Goal: Task Accomplishment & Management: Complete application form

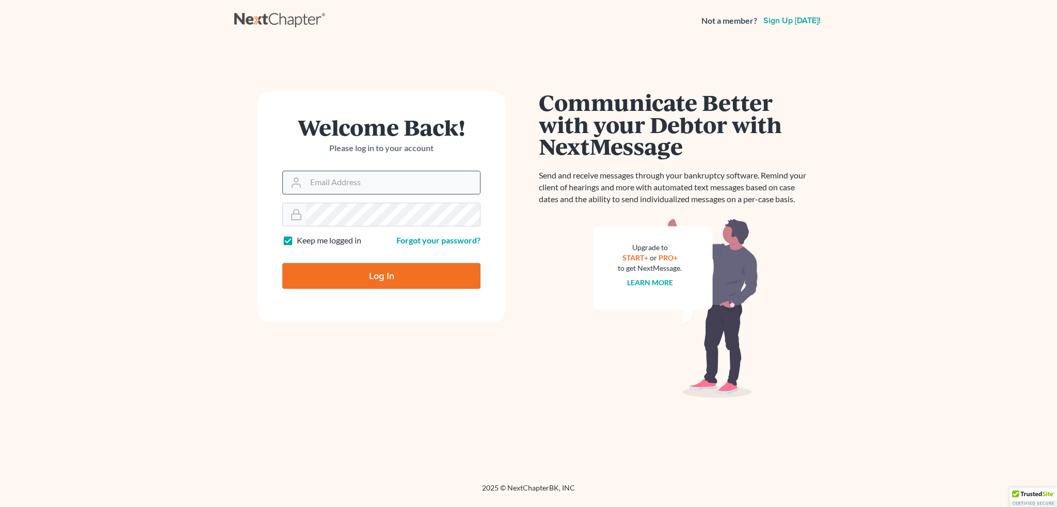
click at [379, 188] on input "Email Address" at bounding box center [393, 182] width 174 height 23
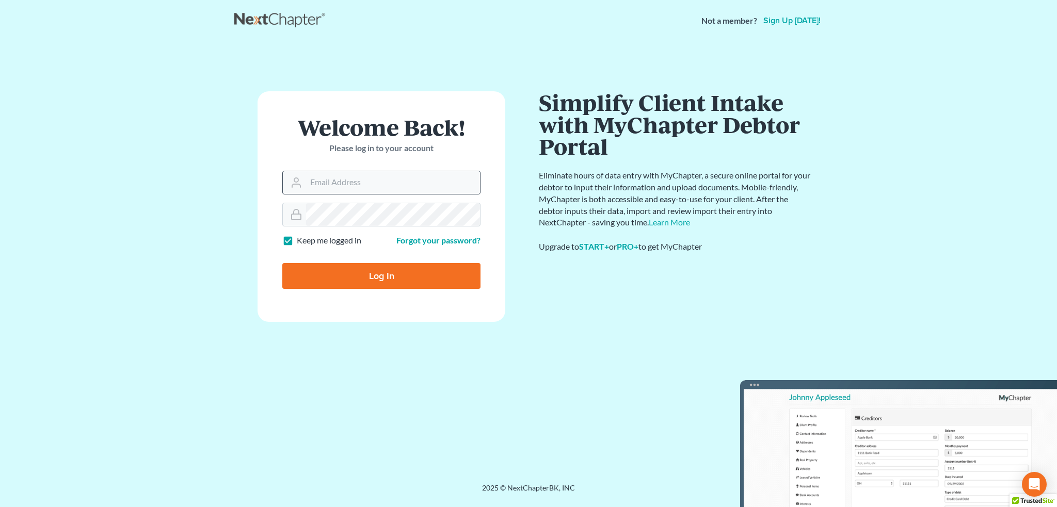
click at [469, 341] on div "Welcome Back! Please log in to your account Email Address Password Keep me logg…" at bounding box center [381, 262] width 294 height 342
drag, startPoint x: 366, startPoint y: 187, endPoint x: 378, endPoint y: 189, distance: 12.0
click at [366, 187] on input "Email Address" at bounding box center [393, 182] width 174 height 23
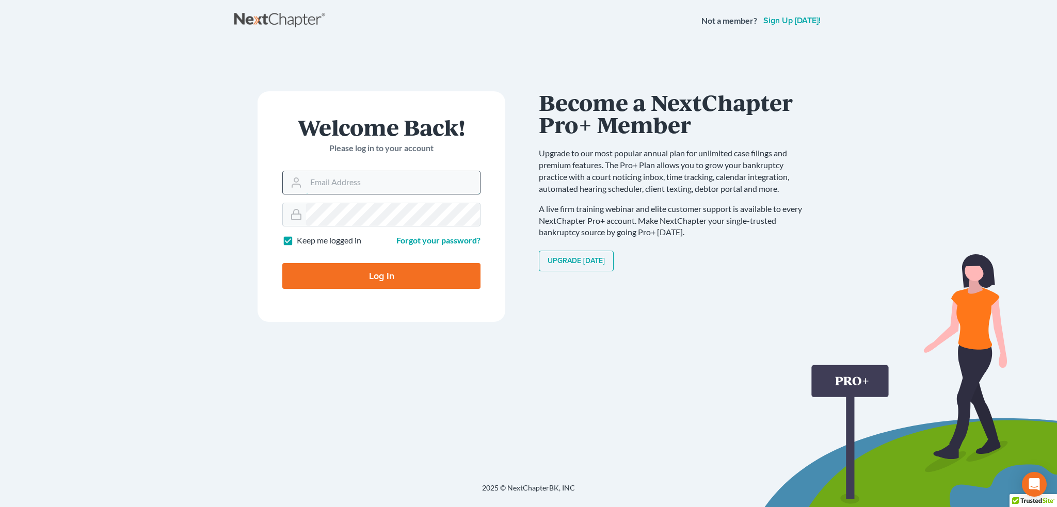
type input "[PERSON_NAME][DOMAIN_NAME][EMAIL_ADDRESS][PERSON_NAME][DOMAIN_NAME]"
click at [330, 270] on input "Log In" at bounding box center [381, 276] width 198 height 26
type input "Thinking..."
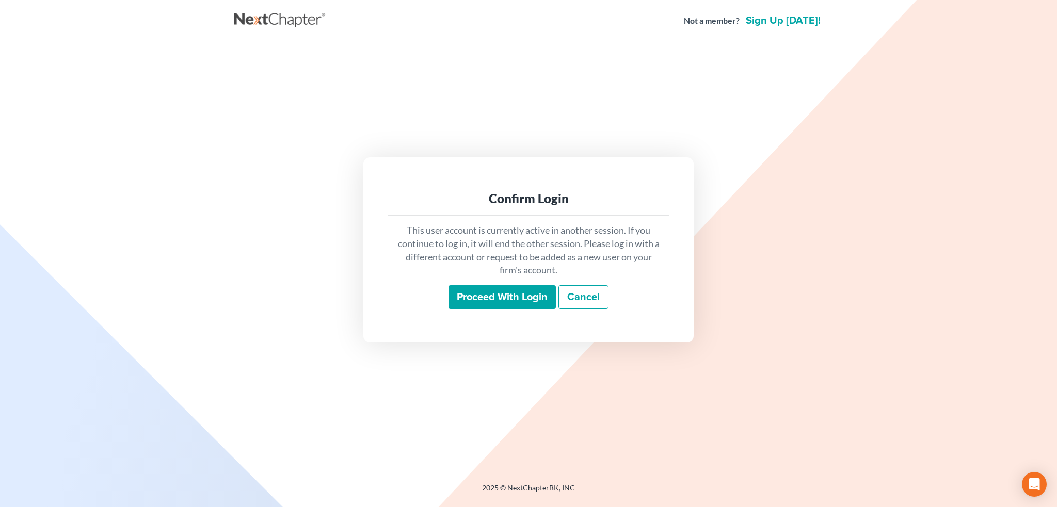
click at [516, 289] on input "Proceed with login" at bounding box center [502, 297] width 107 height 24
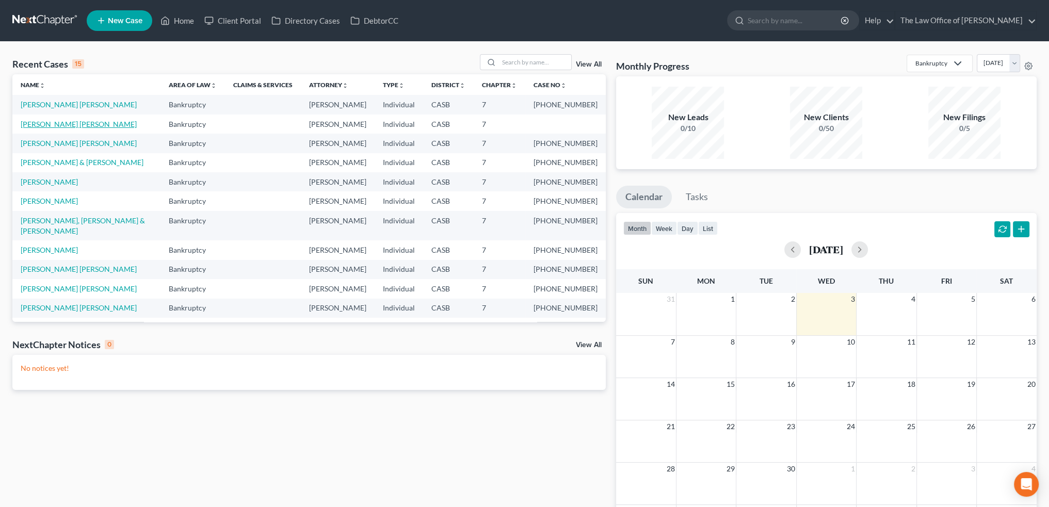
click at [41, 123] on link "[PERSON_NAME] [PERSON_NAME]" at bounding box center [79, 124] width 116 height 9
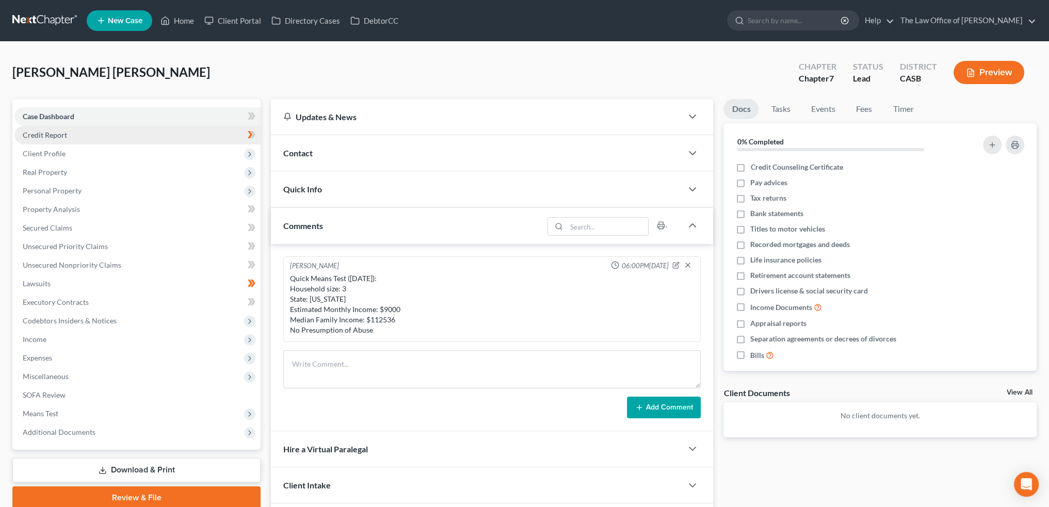
click at [40, 138] on span "Credit Report" at bounding box center [45, 135] width 44 height 9
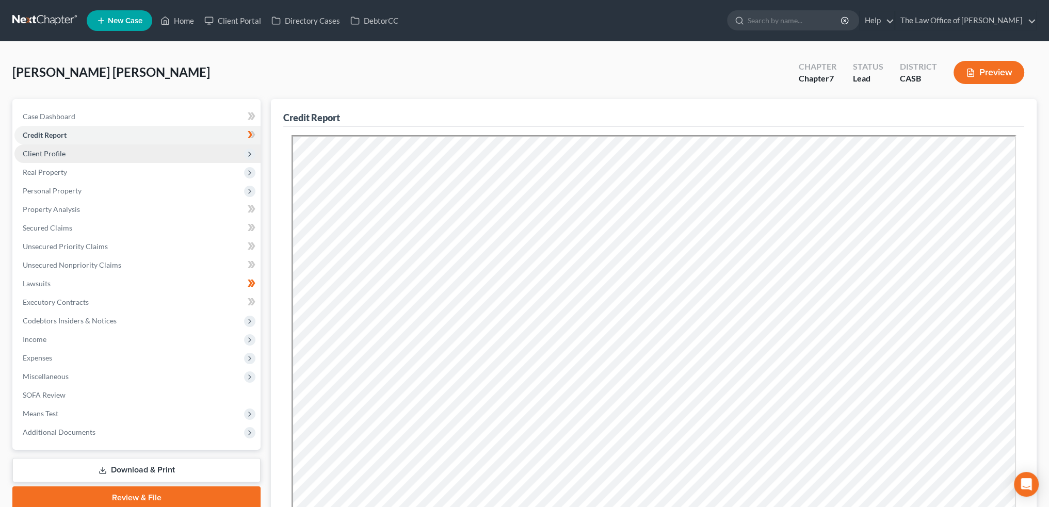
click at [39, 149] on span "Client Profile" at bounding box center [44, 153] width 43 height 9
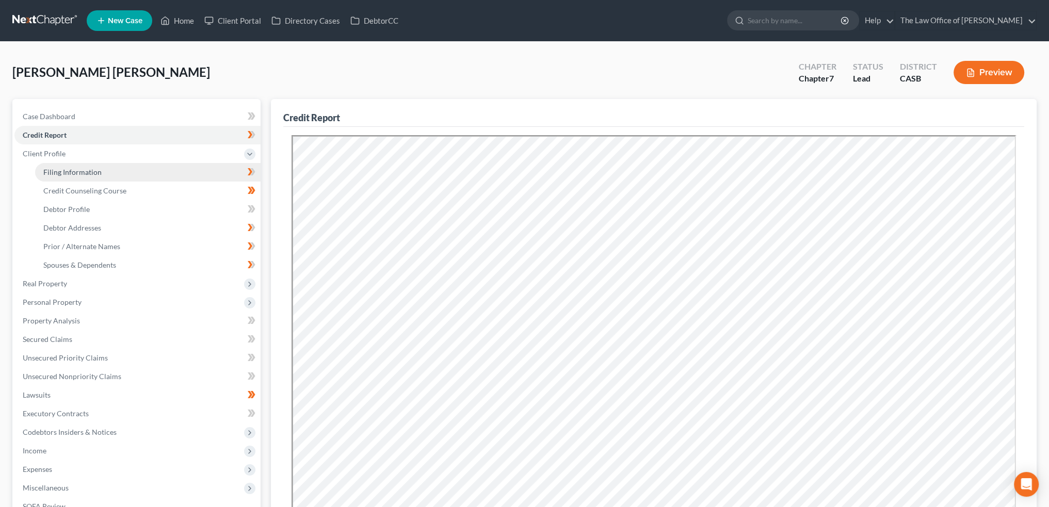
click at [71, 165] on link "Filing Information" at bounding box center [148, 172] width 226 height 19
select select "1"
select select "0"
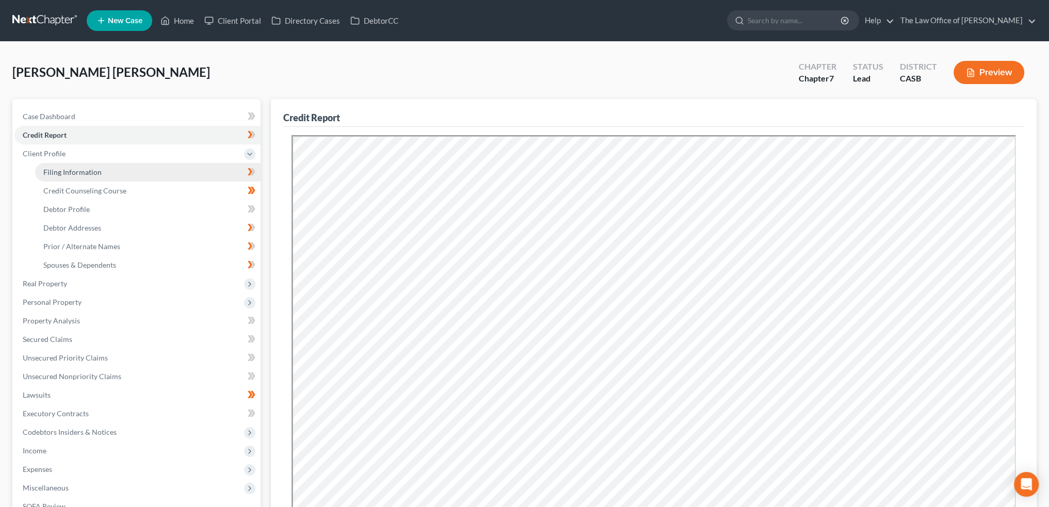
select select "4"
select select "0"
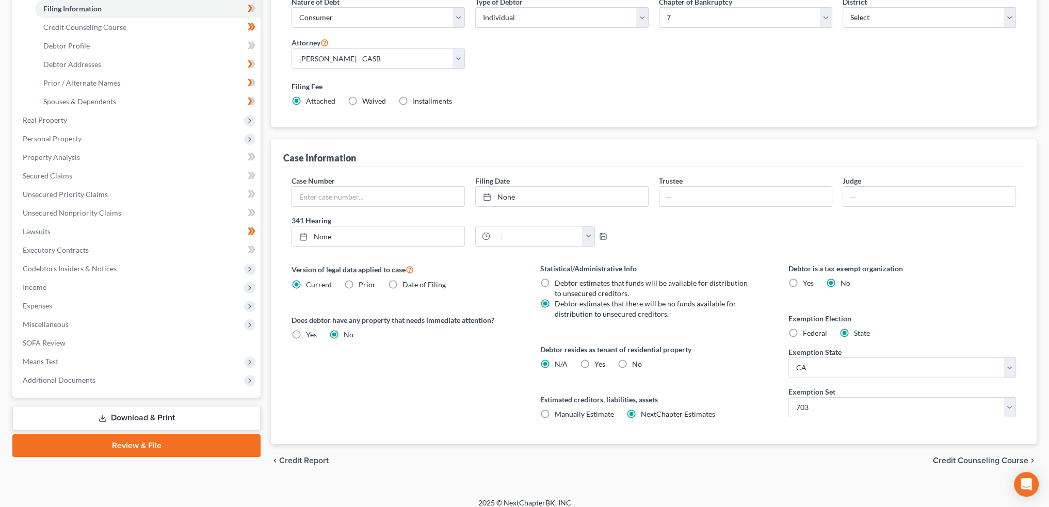
scroll to position [171, 0]
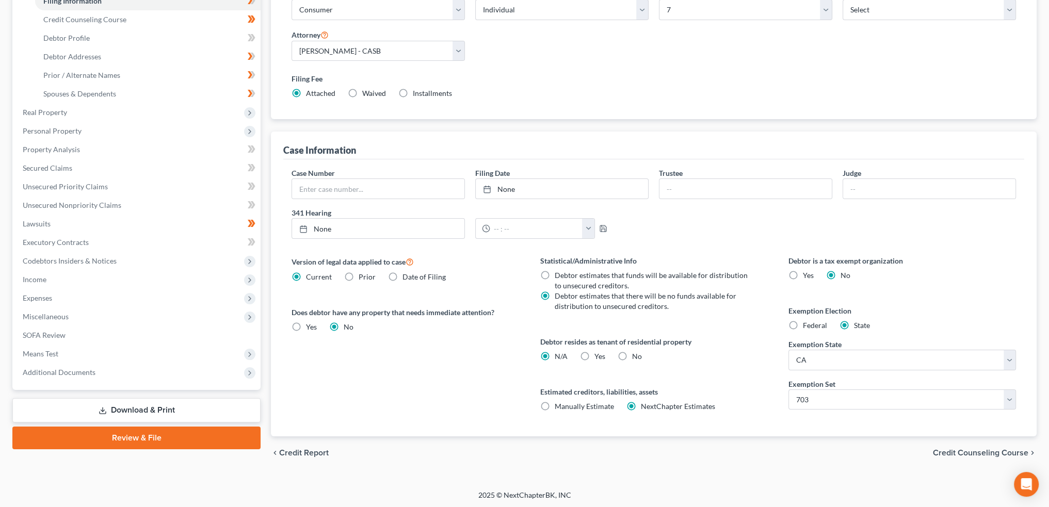
click at [987, 452] on span "Credit Counseling Course" at bounding box center [980, 453] width 95 height 8
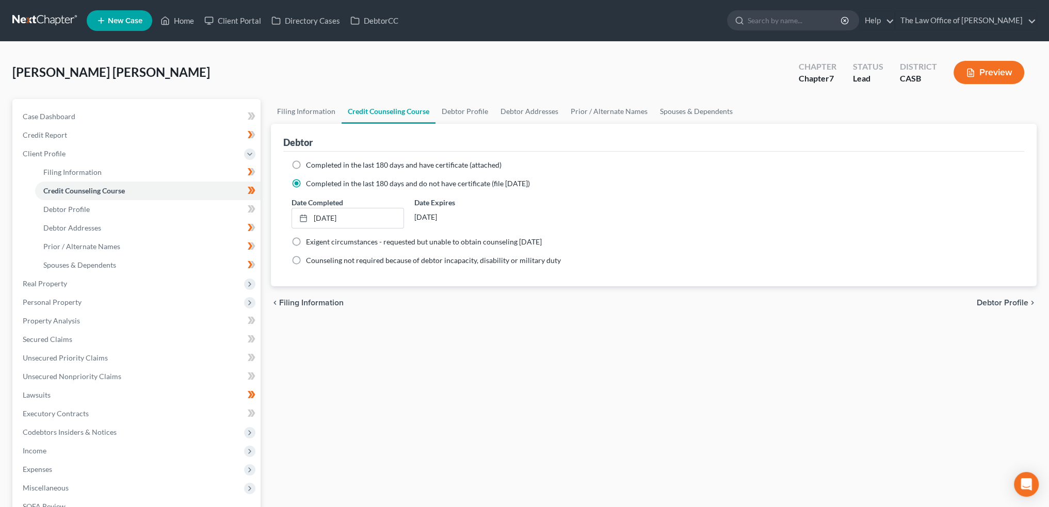
click at [1000, 301] on span "Debtor Profile" at bounding box center [1003, 303] width 52 height 8
select select "1"
select select "2"
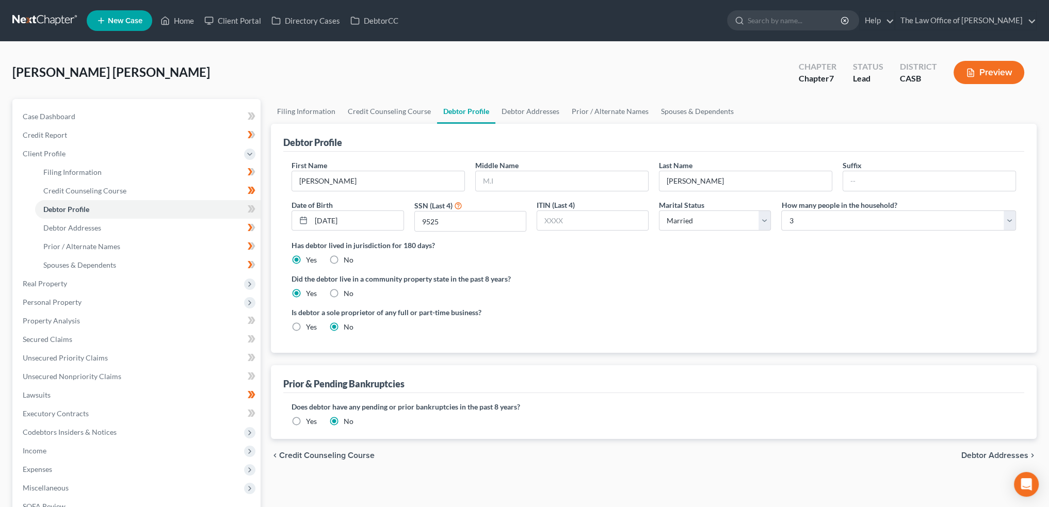
click at [975, 453] on span "Debtor Addresses" at bounding box center [995, 456] width 67 height 8
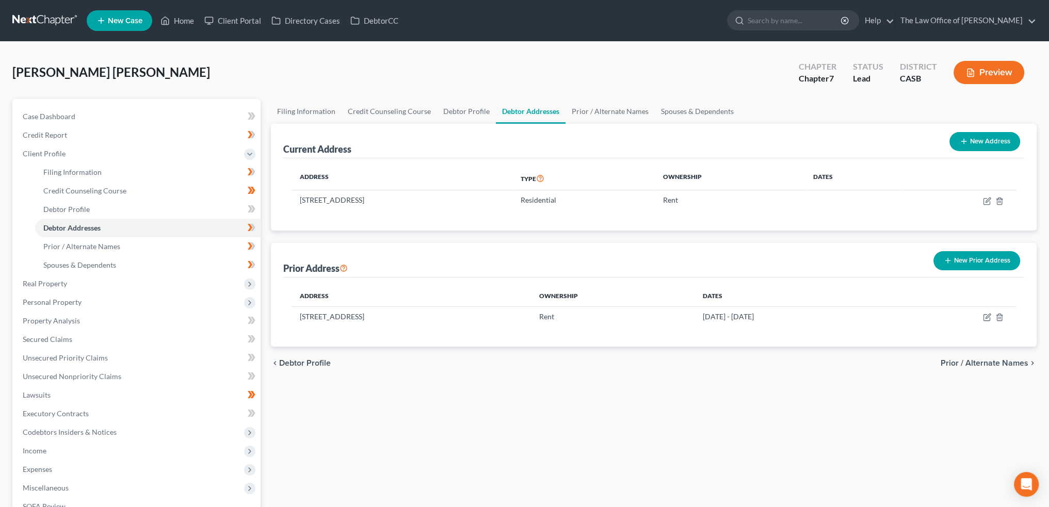
click at [983, 359] on span "Prior / Alternate Names" at bounding box center [985, 363] width 88 height 8
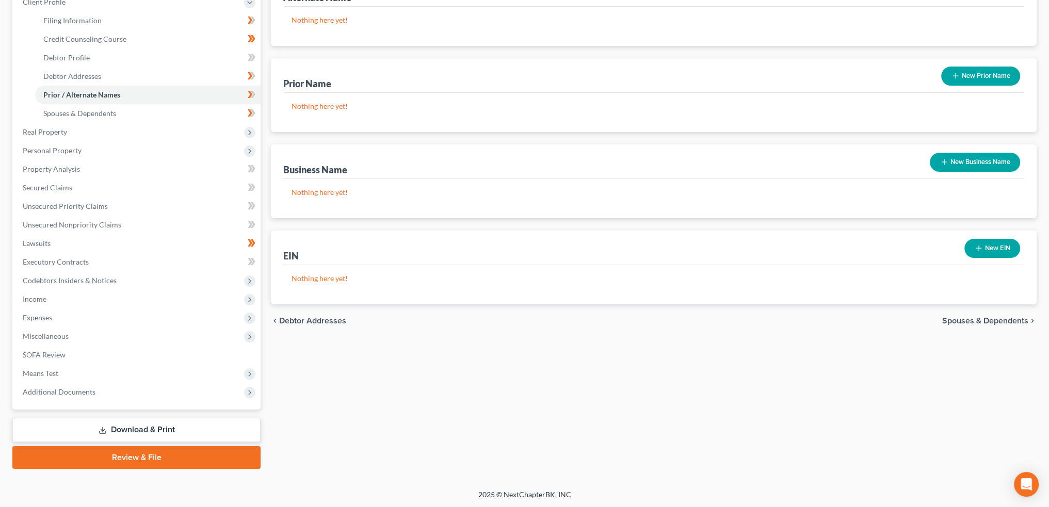
click at [1000, 318] on span "Spouses & Dependents" at bounding box center [986, 321] width 86 height 8
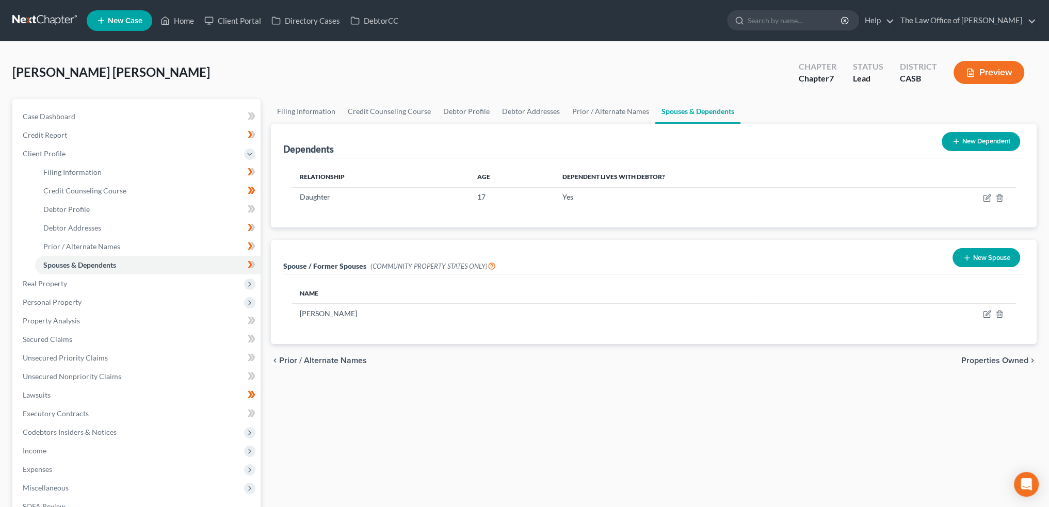
click at [993, 359] on span "Properties Owned" at bounding box center [995, 361] width 67 height 8
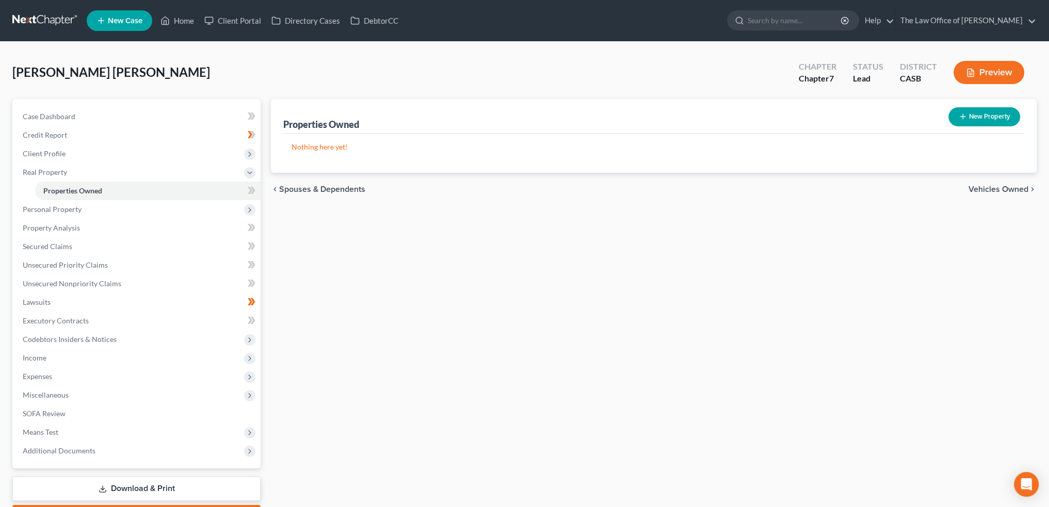
click at [1008, 189] on span "Vehicles Owned" at bounding box center [999, 189] width 60 height 8
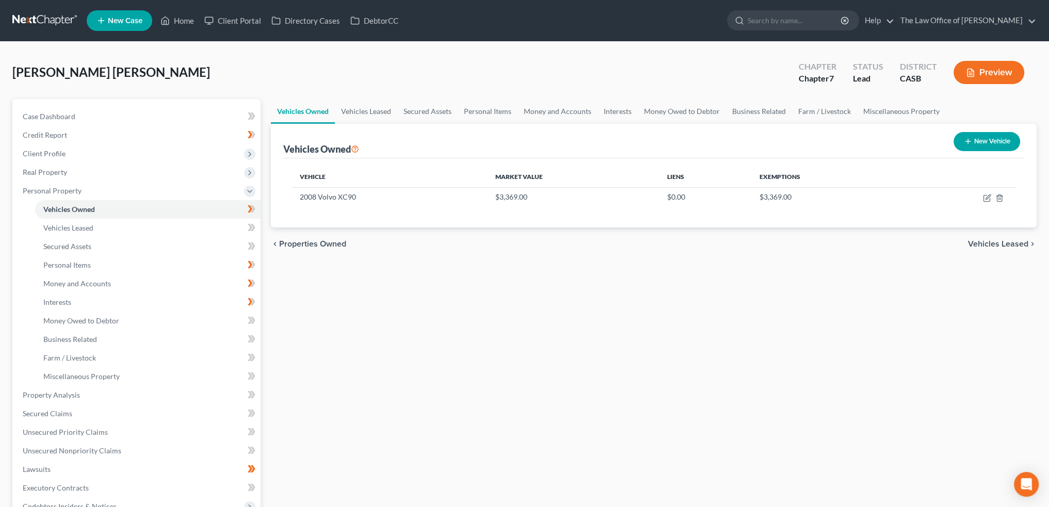
click at [795, 283] on div "Vehicles Owned Vehicles Leased Secured Assets Personal Items Money and Accounts…" at bounding box center [654, 397] width 776 height 596
click at [42, 149] on span "Client Profile" at bounding box center [44, 153] width 43 height 9
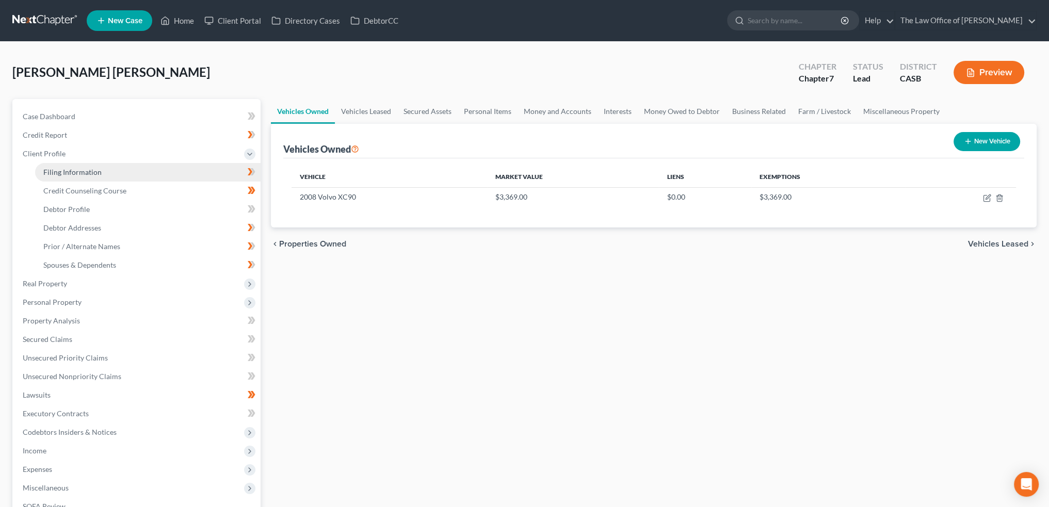
click at [88, 173] on span "Filing Information" at bounding box center [72, 172] width 58 height 9
select select "1"
select select "0"
select select "10"
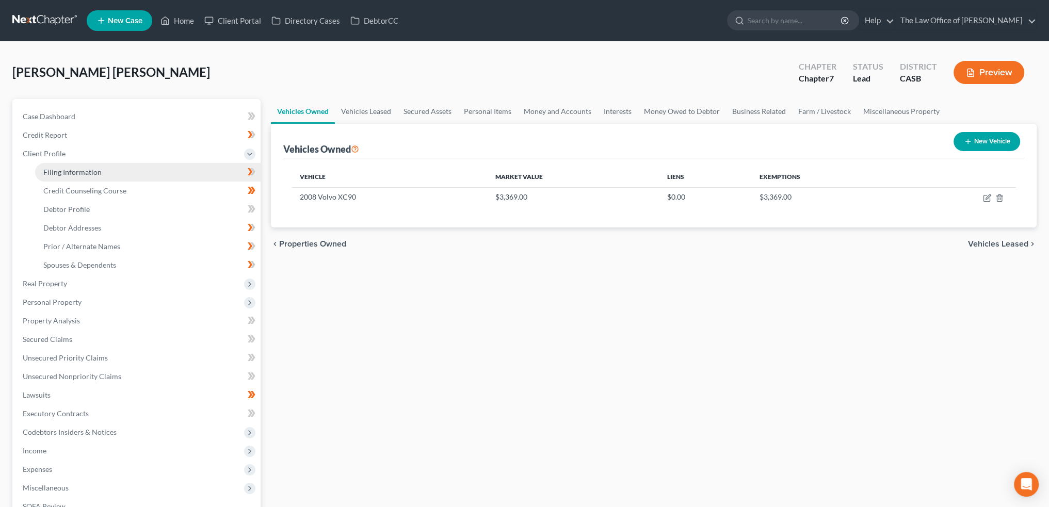
select select "0"
select select "4"
select select "0"
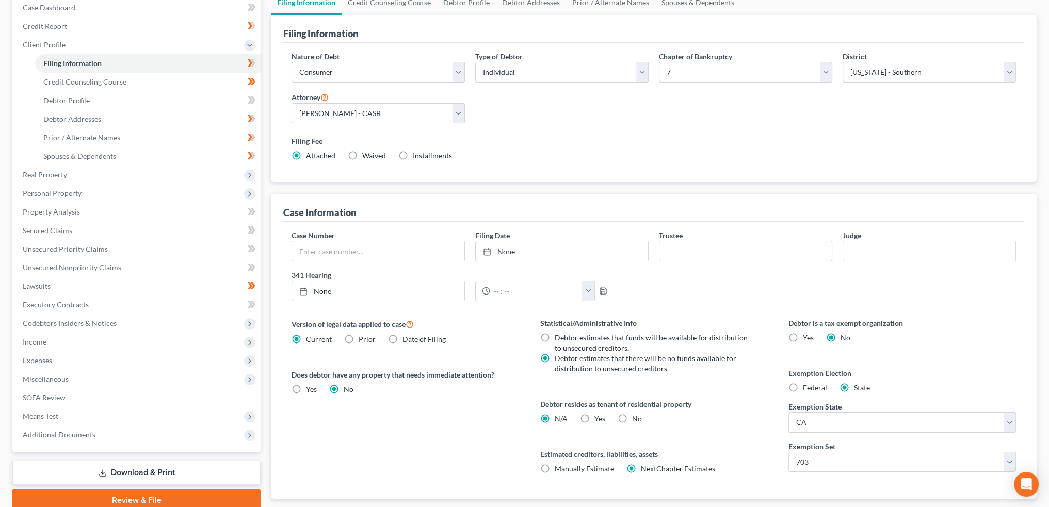
scroll to position [171, 0]
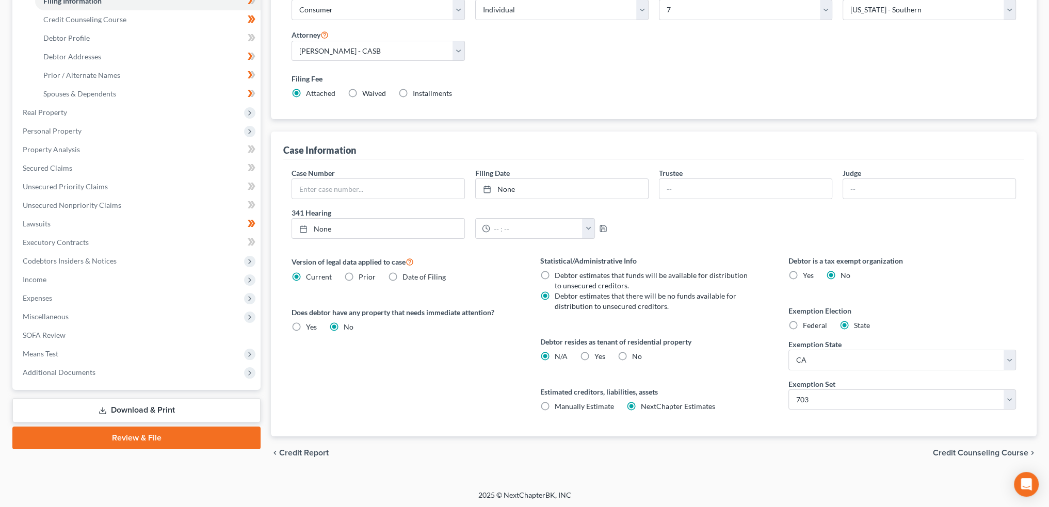
click at [975, 449] on span "Credit Counseling Course" at bounding box center [980, 453] width 95 height 8
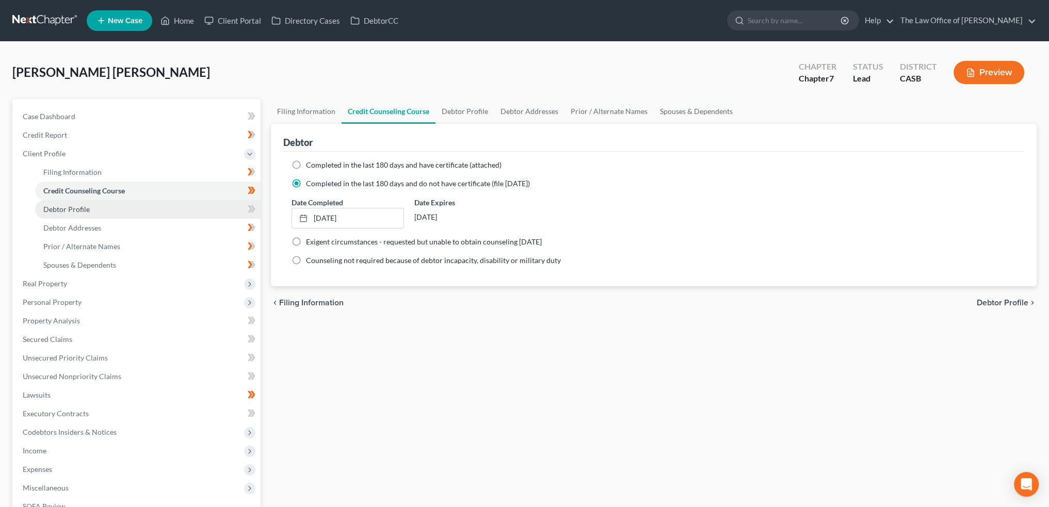
click at [76, 206] on span "Debtor Profile" at bounding box center [66, 209] width 46 height 9
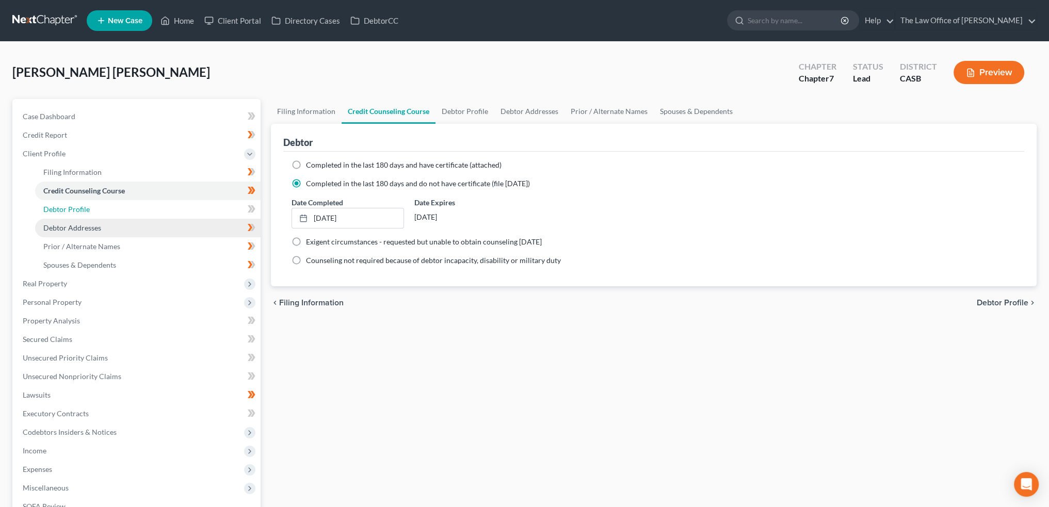
select select "1"
select select "2"
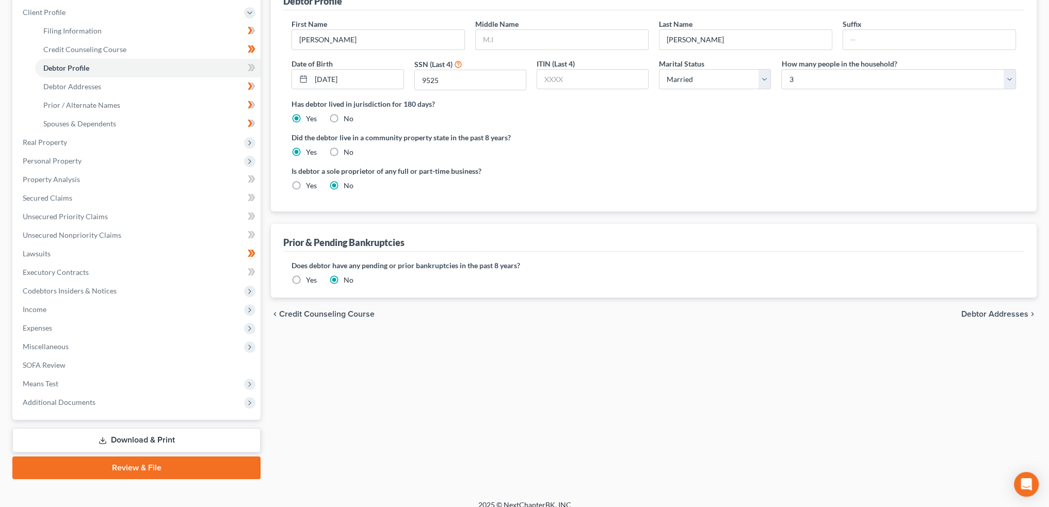
scroll to position [152, 0]
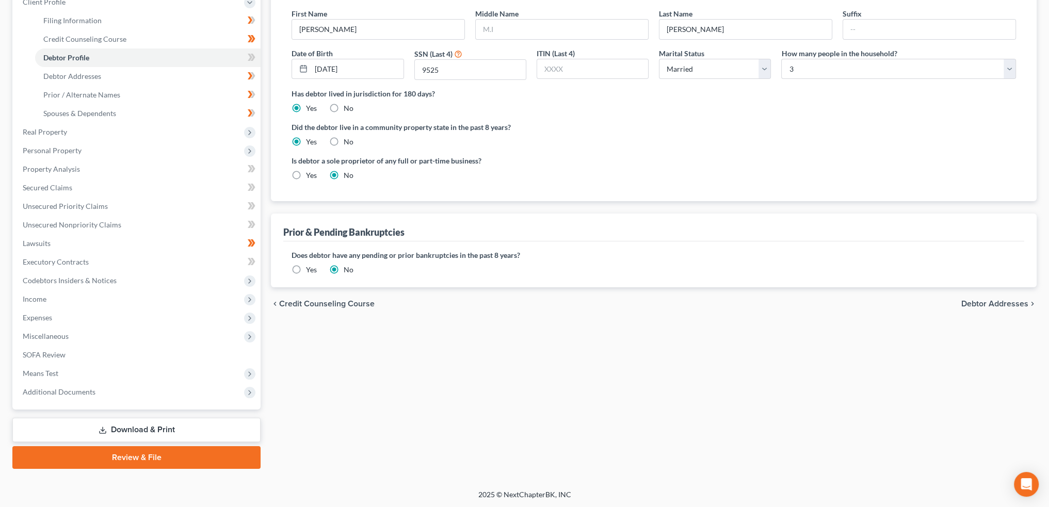
click at [1006, 300] on span "Debtor Addresses" at bounding box center [995, 304] width 67 height 8
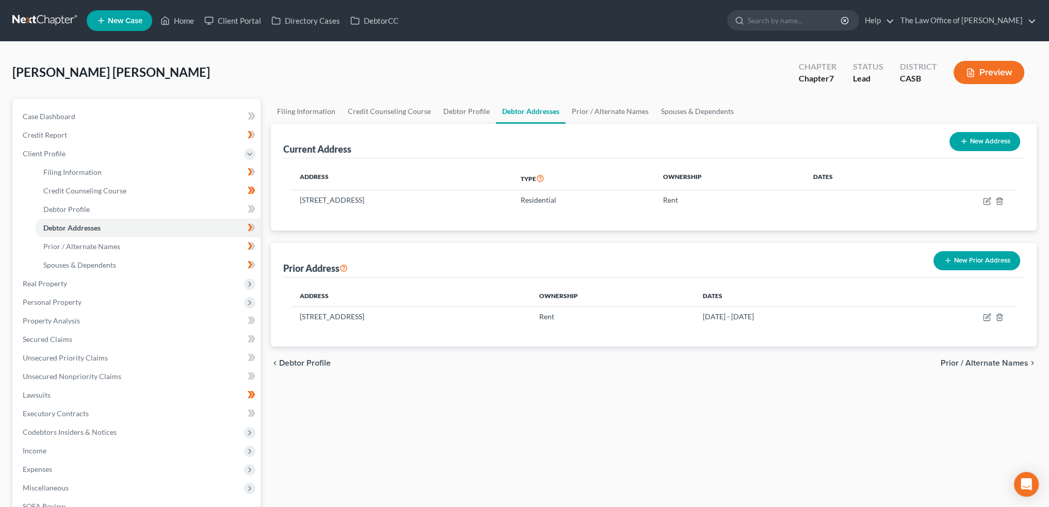
click at [295, 363] on span "Debtor Profile" at bounding box center [305, 363] width 52 height 8
select select "1"
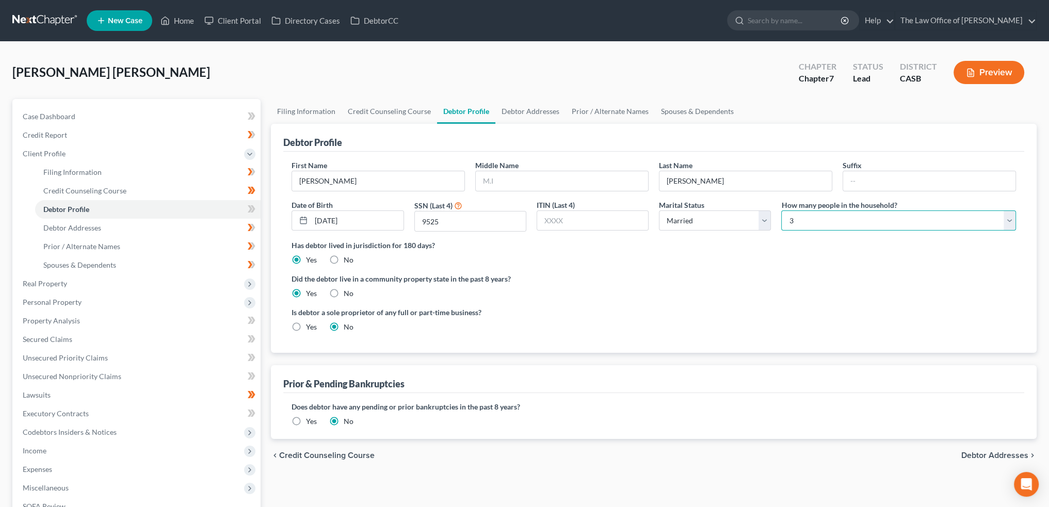
click at [1012, 217] on select "Select 1 2 3 4 5 6 7 8 9 10 11 12 13 14 15 16 17 18 19 20" at bounding box center [899, 221] width 235 height 21
select select "3"
click at [782, 211] on select "Select 1 2 3 4 5 6 7 8 9 10 11 12 13 14 15 16 17 18 19 20" at bounding box center [899, 221] width 235 height 21
click at [981, 455] on span "Debtor Addresses" at bounding box center [995, 456] width 67 height 8
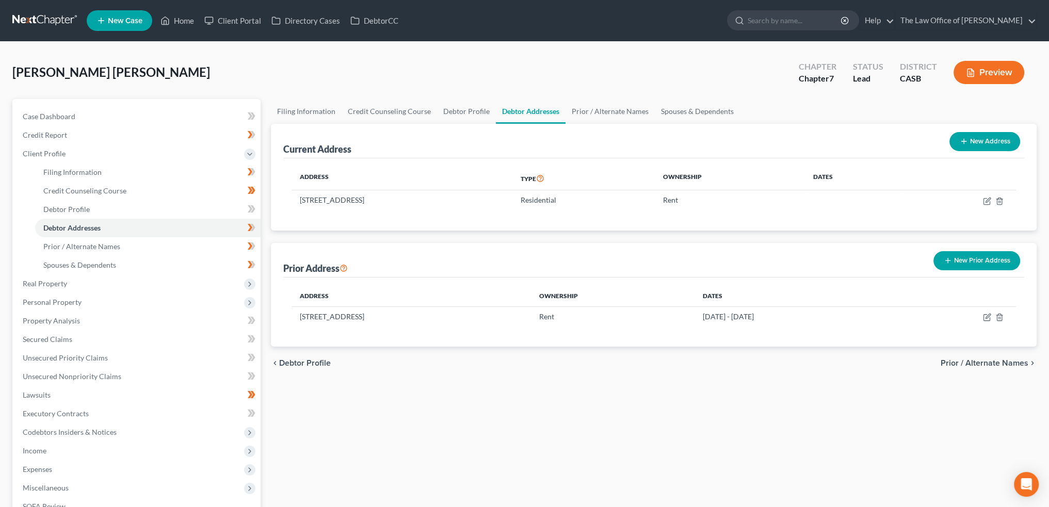
click at [985, 360] on span "Prior / Alternate Names" at bounding box center [985, 363] width 88 height 8
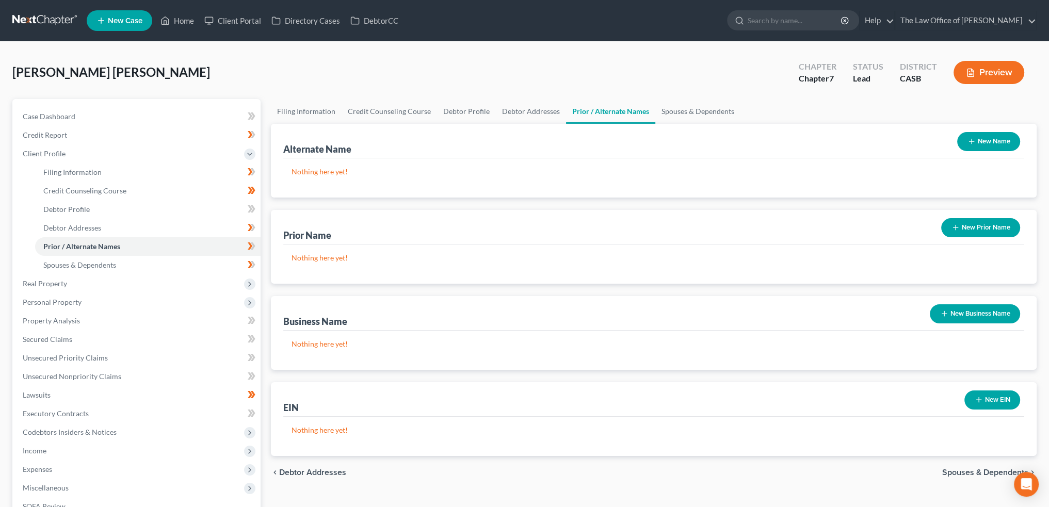
click at [980, 472] on span "Spouses & Dependents" at bounding box center [986, 473] width 86 height 8
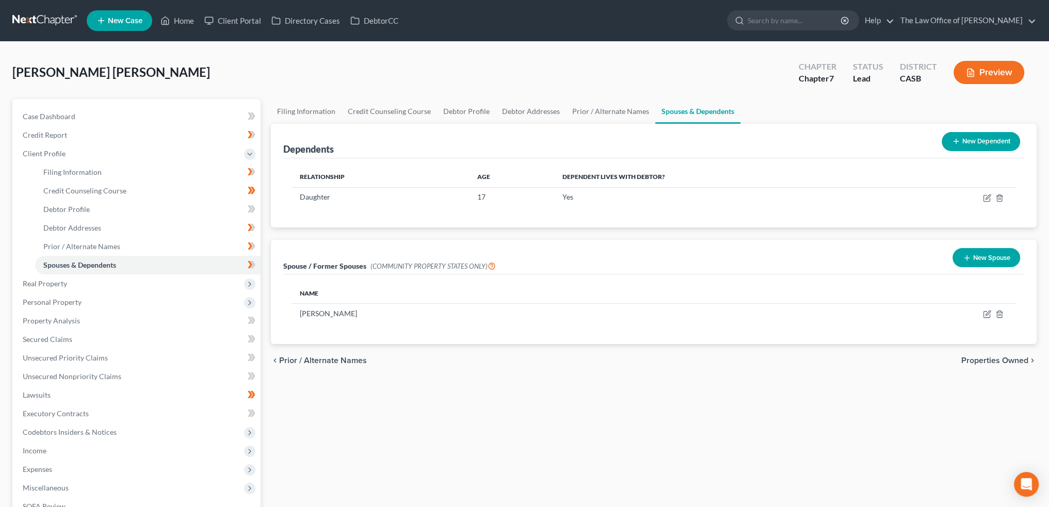
click at [985, 137] on button "New Dependent" at bounding box center [981, 141] width 78 height 19
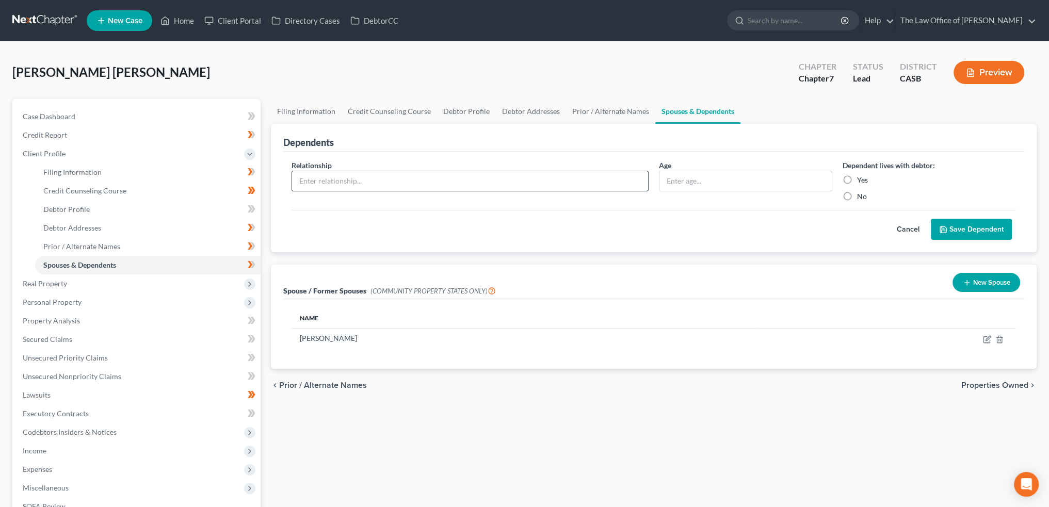
click at [354, 172] on input "text" at bounding box center [470, 181] width 356 height 20
type input "Son"
type input "24"
click at [857, 177] on label "Yes" at bounding box center [862, 180] width 11 height 10
click at [862, 177] on input "Yes" at bounding box center [865, 178] width 7 height 7
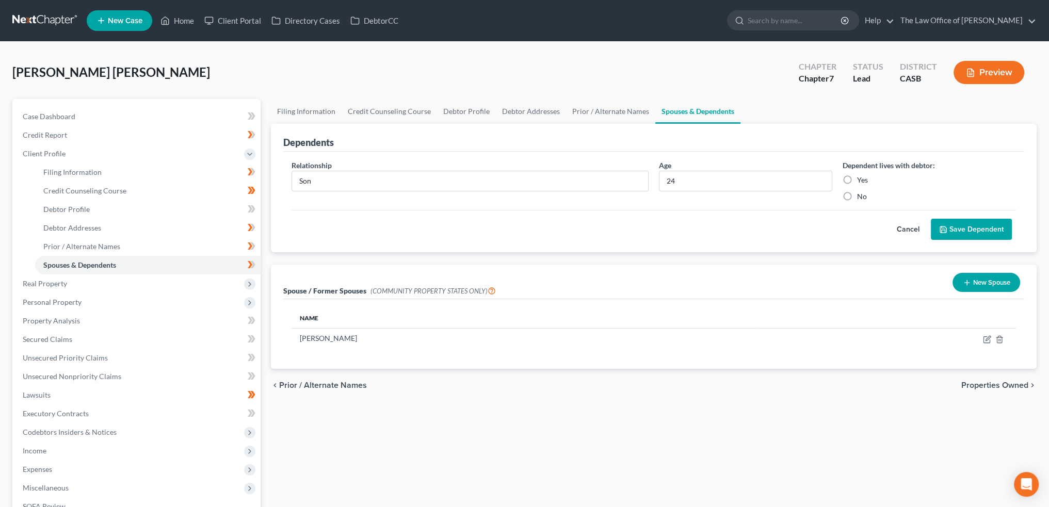
radio input "true"
click at [956, 231] on button "Save Dependent" at bounding box center [971, 230] width 81 height 22
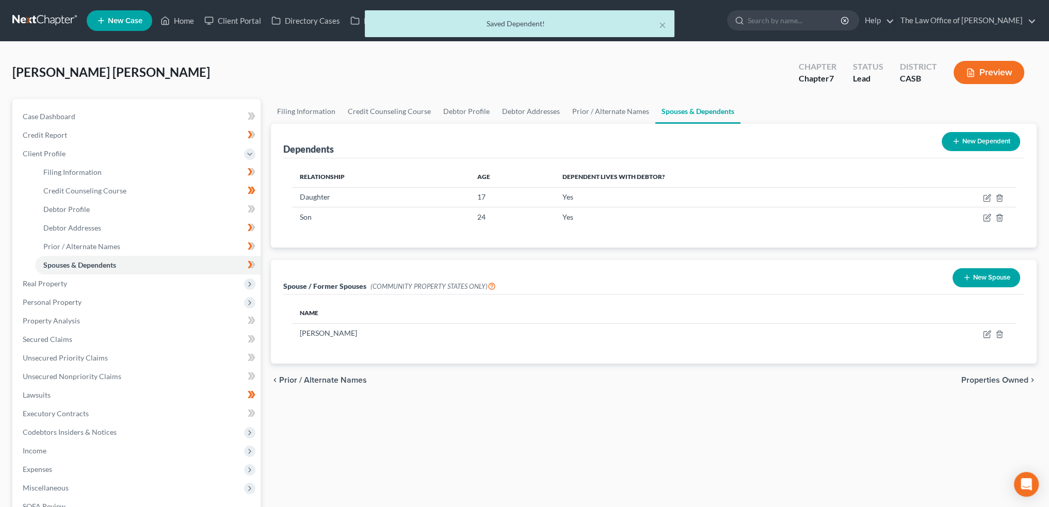
click at [987, 378] on span "Properties Owned" at bounding box center [995, 380] width 67 height 8
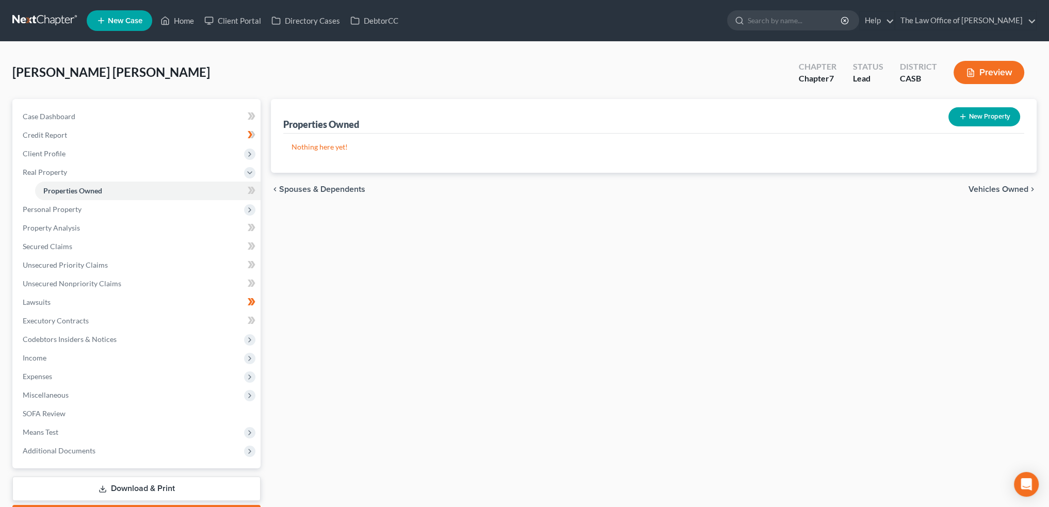
click at [987, 185] on span "Vehicles Owned" at bounding box center [999, 189] width 60 height 8
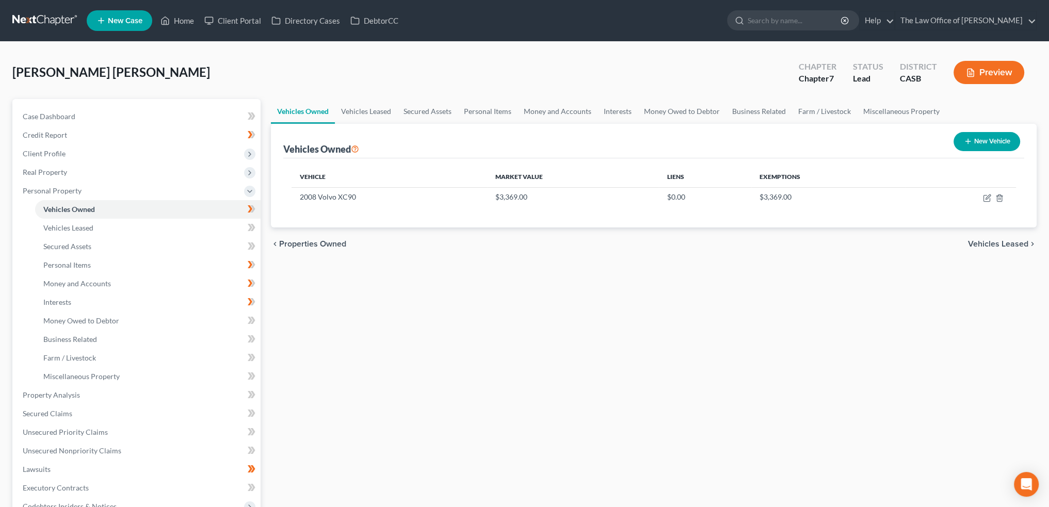
click at [572, 218] on div "Vehicle Market Value Liens Exemptions 2008 Volvo XC90 $3,369.00 $0.00 $3,369.00" at bounding box center [653, 192] width 741 height 69
click at [559, 216] on div "Vehicle Market Value Liens Exemptions 2008 Volvo XC90 $3,369.00 $0.00 $3,369.00" at bounding box center [653, 192] width 741 height 69
click at [988, 240] on span "Vehicles Leased" at bounding box center [998, 244] width 60 height 8
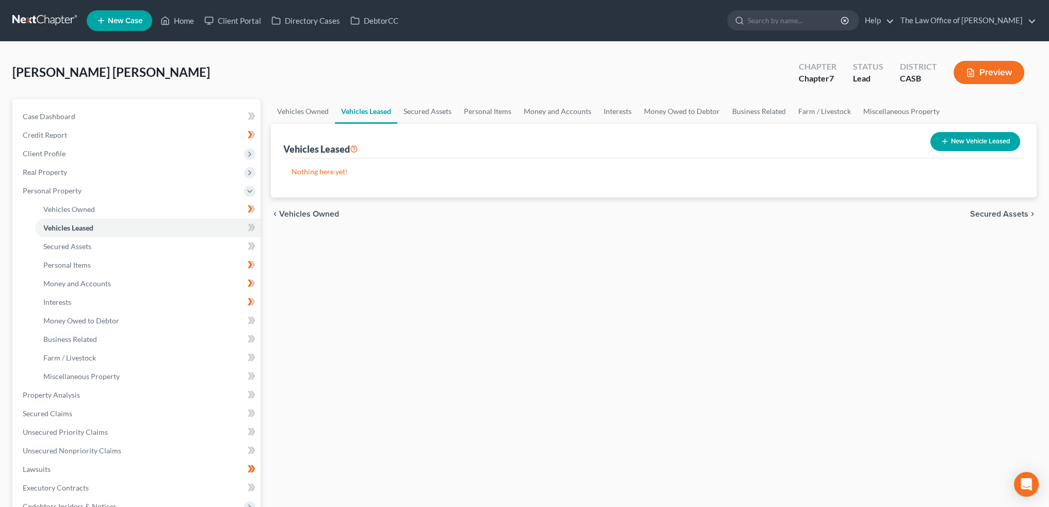
click at [1007, 212] on span "Secured Assets" at bounding box center [999, 214] width 58 height 8
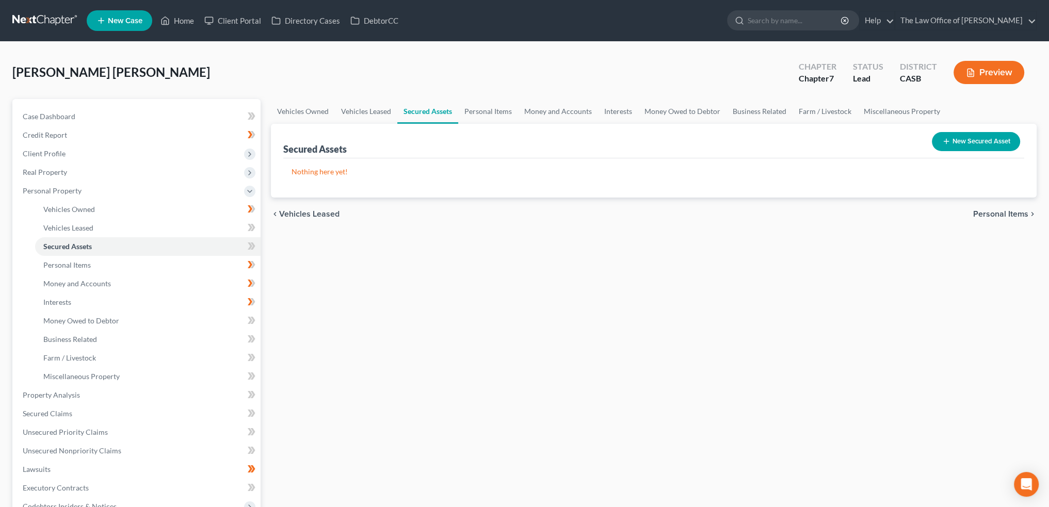
click at [1006, 212] on span "Personal Items" at bounding box center [1001, 214] width 55 height 8
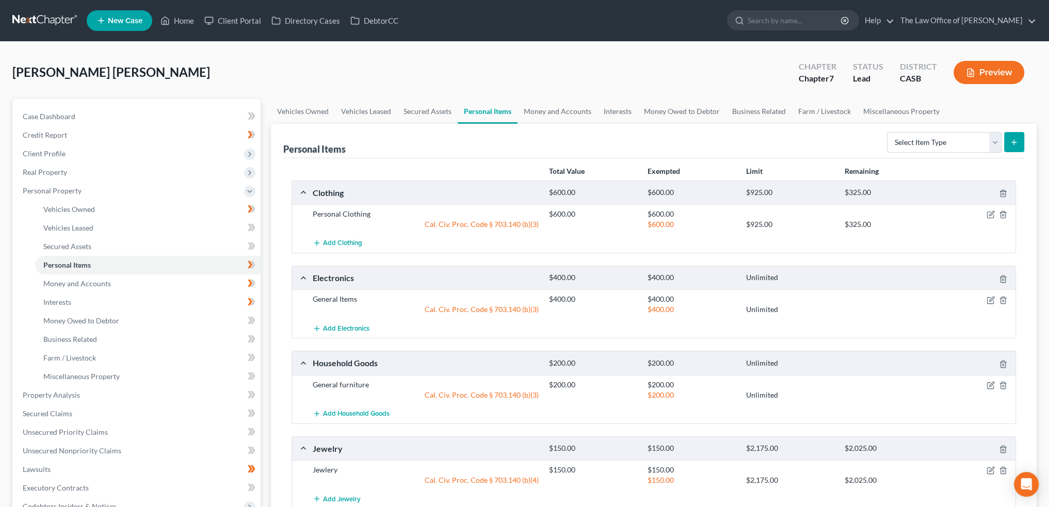
scroll to position [103, 0]
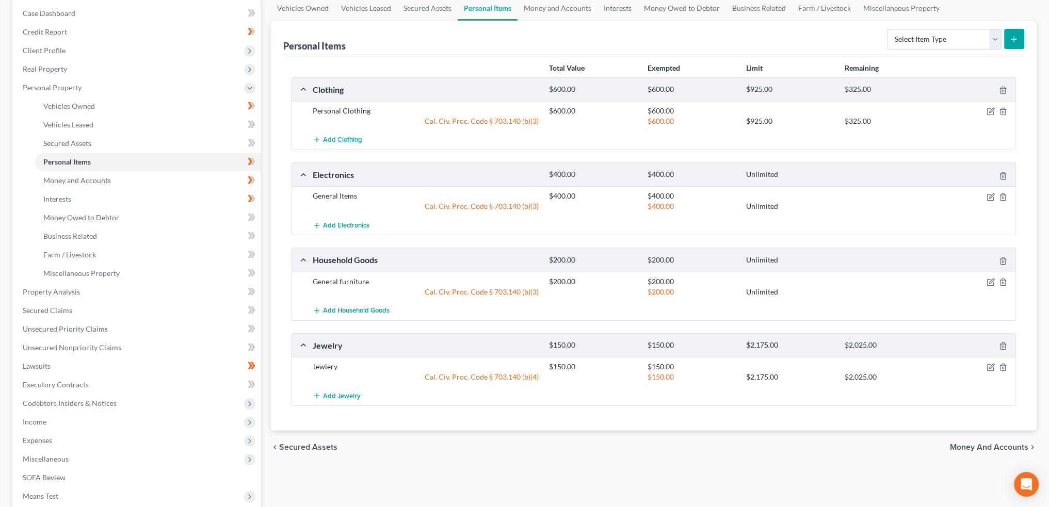
click at [982, 443] on span "Money and Accounts" at bounding box center [989, 447] width 78 height 8
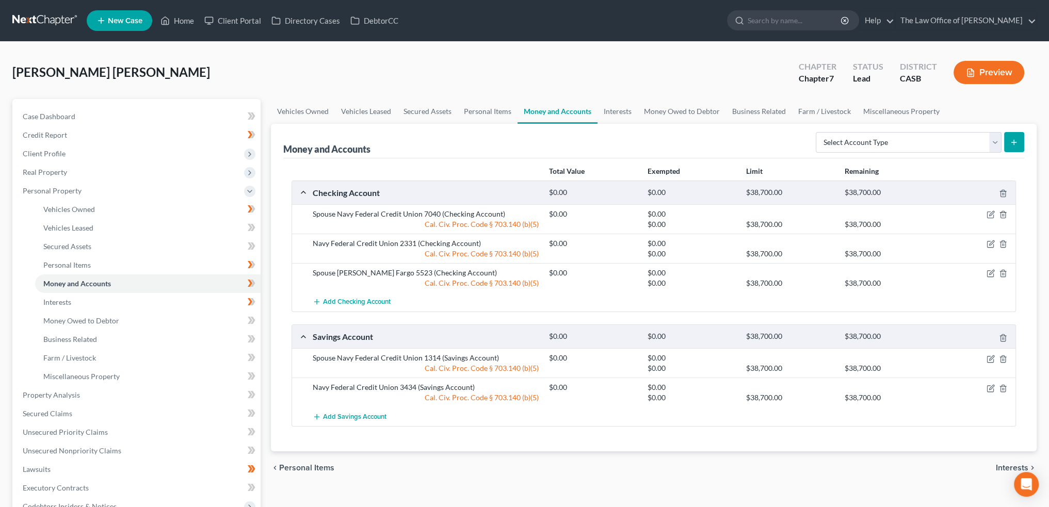
click at [1002, 464] on span "Interests" at bounding box center [1012, 468] width 33 height 8
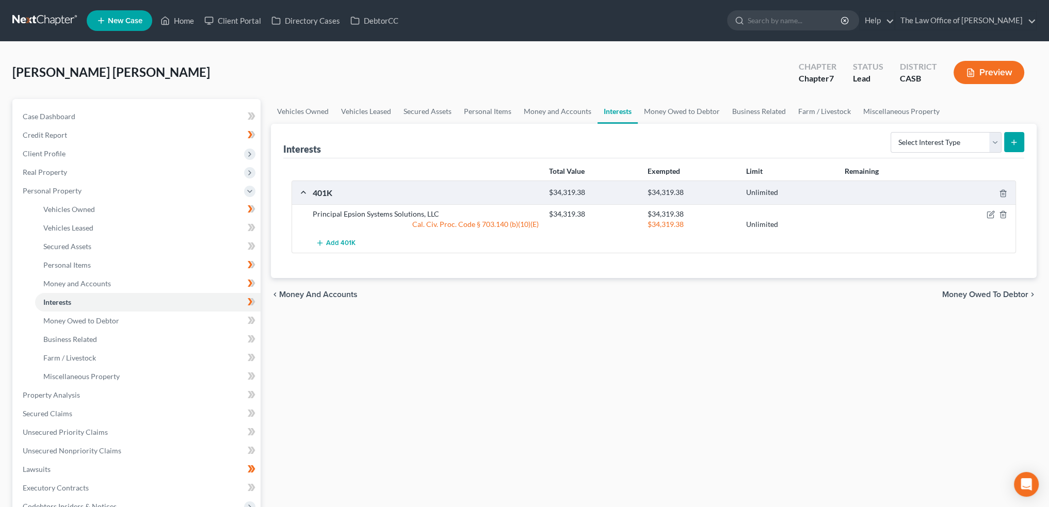
click at [990, 286] on div "chevron_left Money and Accounts Money Owed to Debtor chevron_right" at bounding box center [654, 294] width 766 height 33
click at [990, 292] on span "Money Owed to Debtor" at bounding box center [986, 295] width 86 height 8
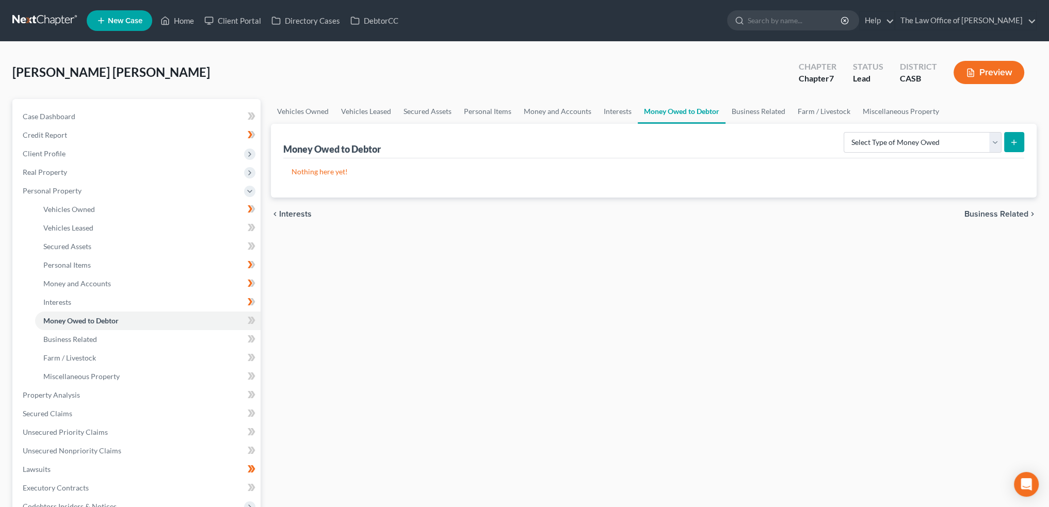
click at [1016, 216] on span "Business Related" at bounding box center [997, 214] width 64 height 8
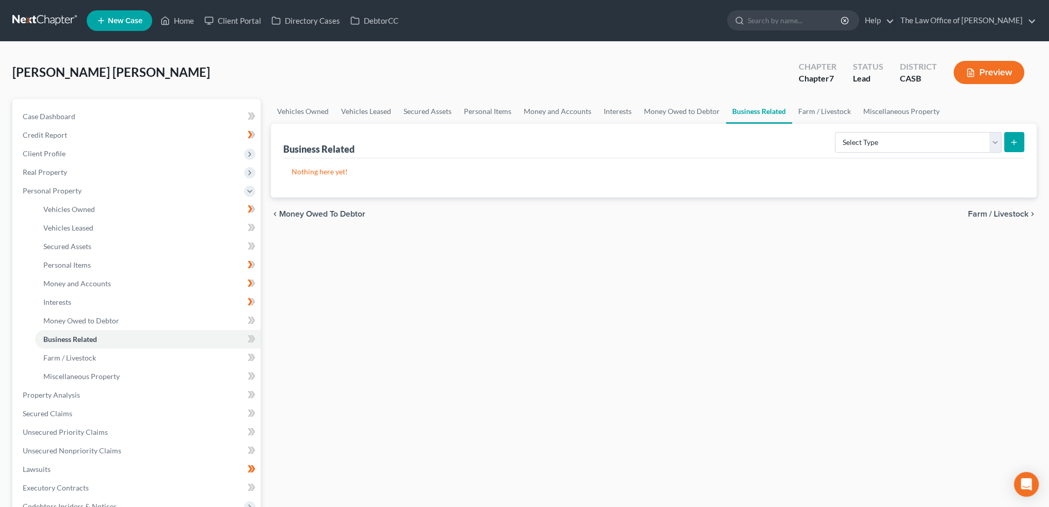
click at [1015, 211] on span "Farm / Livestock" at bounding box center [998, 214] width 60 height 8
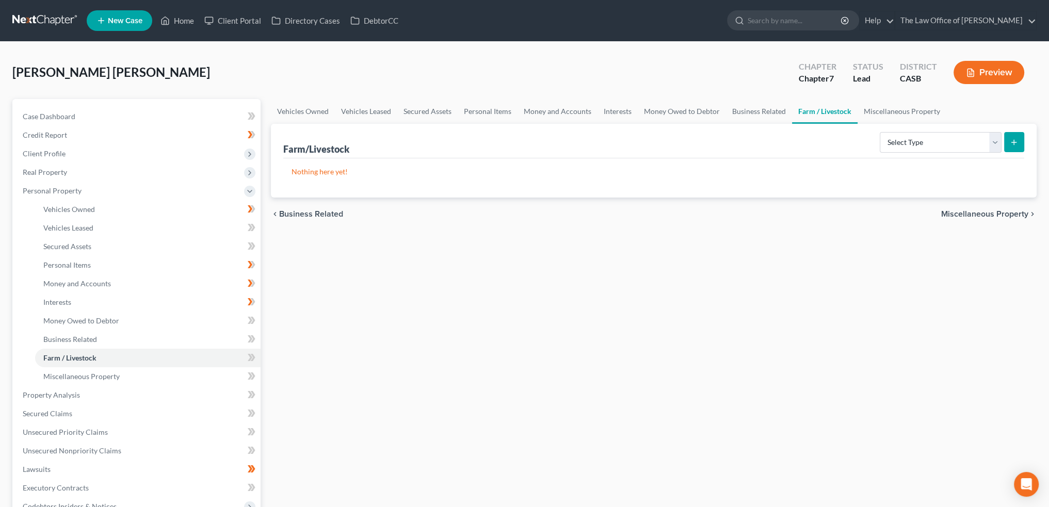
click at [1010, 210] on span "Miscellaneous Property" at bounding box center [985, 214] width 87 height 8
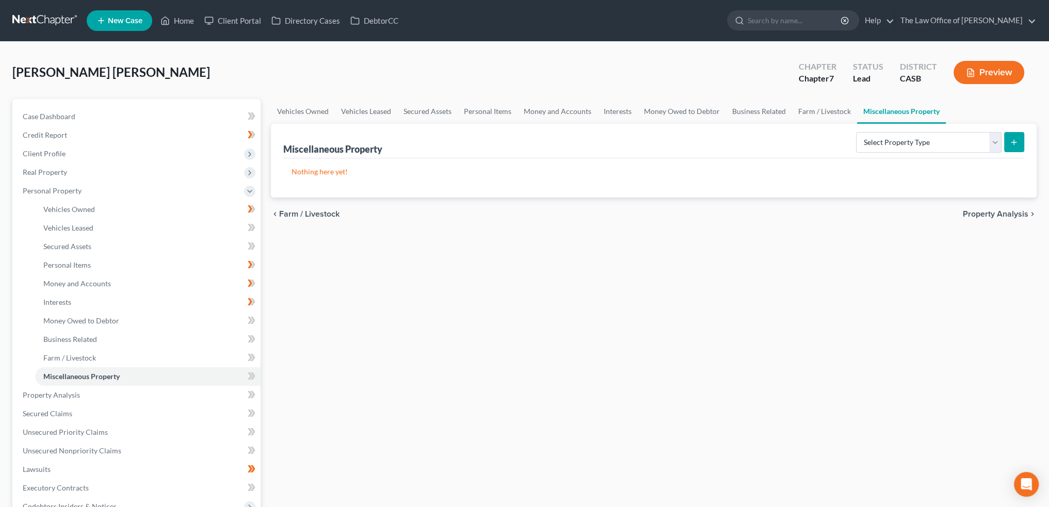
click at [1008, 210] on span "Property Analysis" at bounding box center [996, 214] width 66 height 8
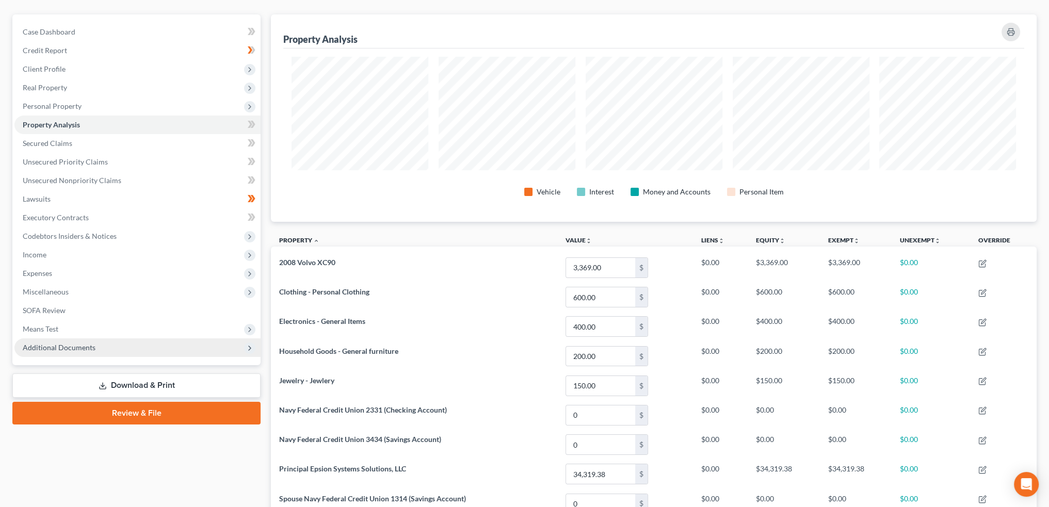
scroll to position [103, 0]
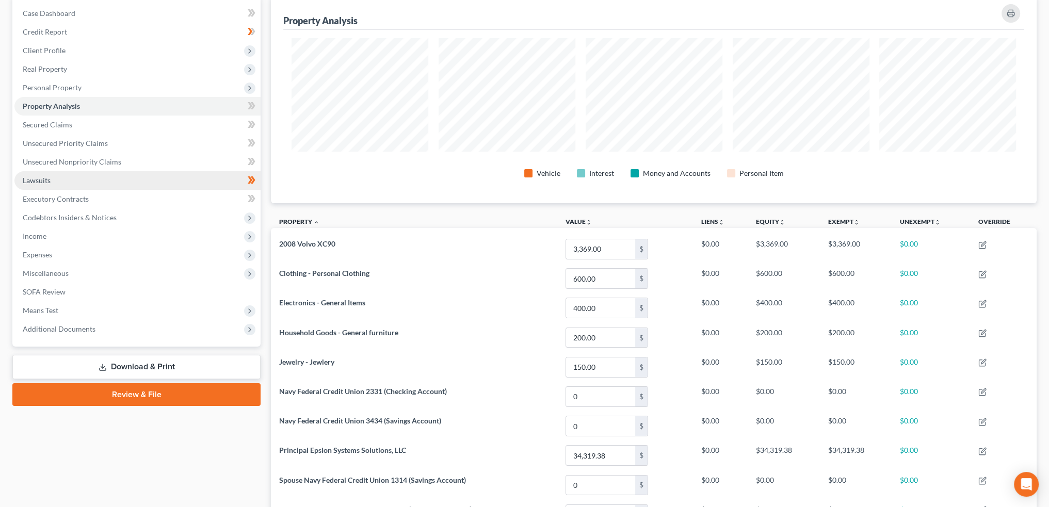
click at [35, 178] on span "Lawsuits" at bounding box center [37, 180] width 28 height 9
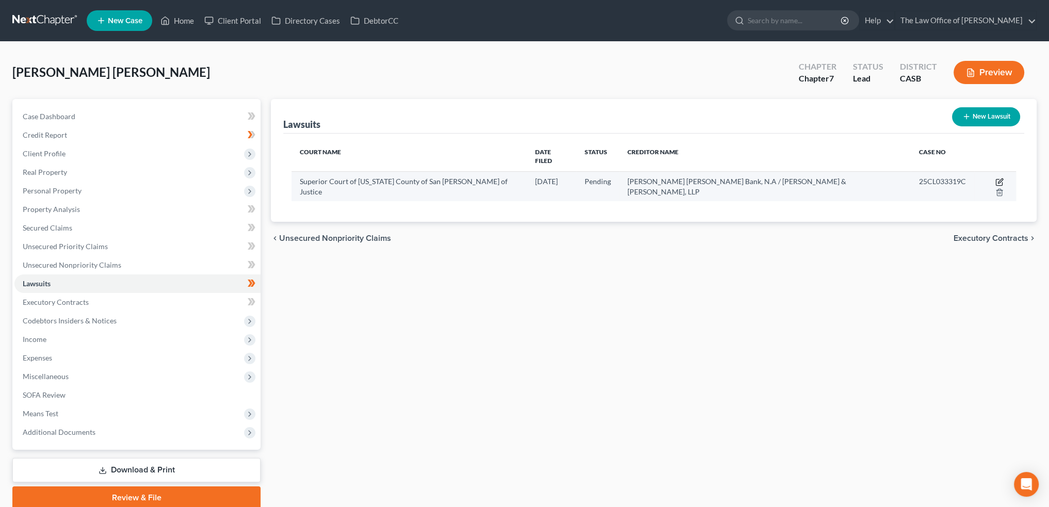
click at [996, 178] on icon "button" at bounding box center [1000, 182] width 8 height 8
select select "4"
select select "0"
select select "4"
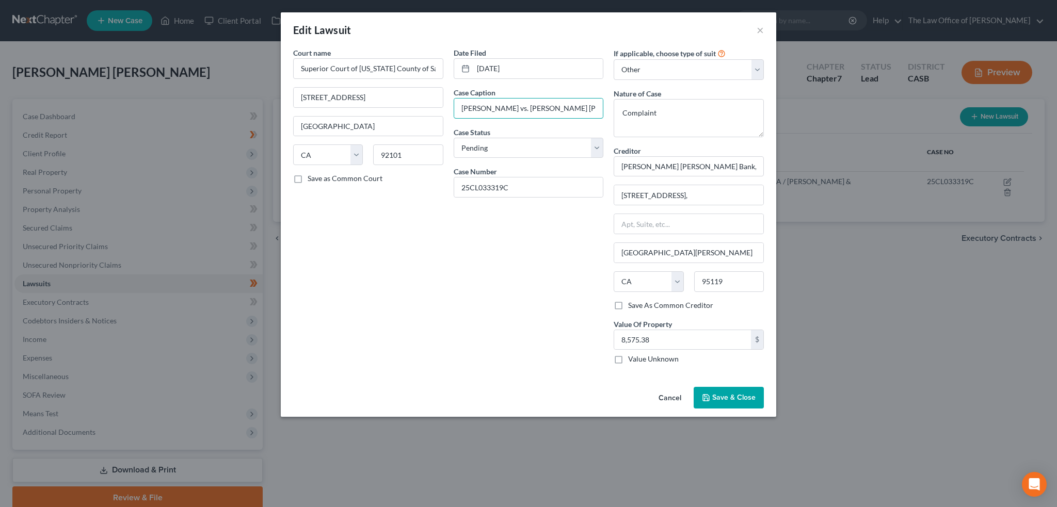
type textarea "."
drag, startPoint x: 518, startPoint y: 106, endPoint x: 419, endPoint y: 98, distance: 99.5
click at [419, 98] on div "Court name * Superior Court of [US_STATE] County of [GEOGRAPHIC_DATA][PERSON_NA…" at bounding box center [528, 209] width 481 height 325
click at [564, 109] on input "[PERSON_NAME] [PERSON_NAME] Bank, N.A" at bounding box center [528, 109] width 149 height 20
paste input "[PERSON_NAME] vs."
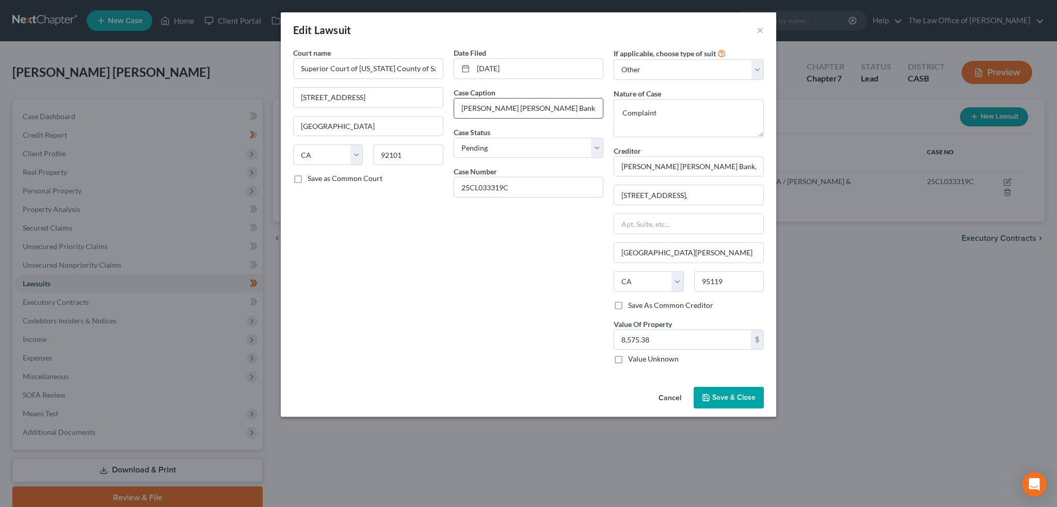
scroll to position [0, 9]
drag, startPoint x: 585, startPoint y: 108, endPoint x: 597, endPoint y: 106, distance: 11.5
click at [597, 106] on input "[PERSON_NAME] [PERSON_NAME] Bank, [PERSON_NAME] vs." at bounding box center [528, 109] width 149 height 20
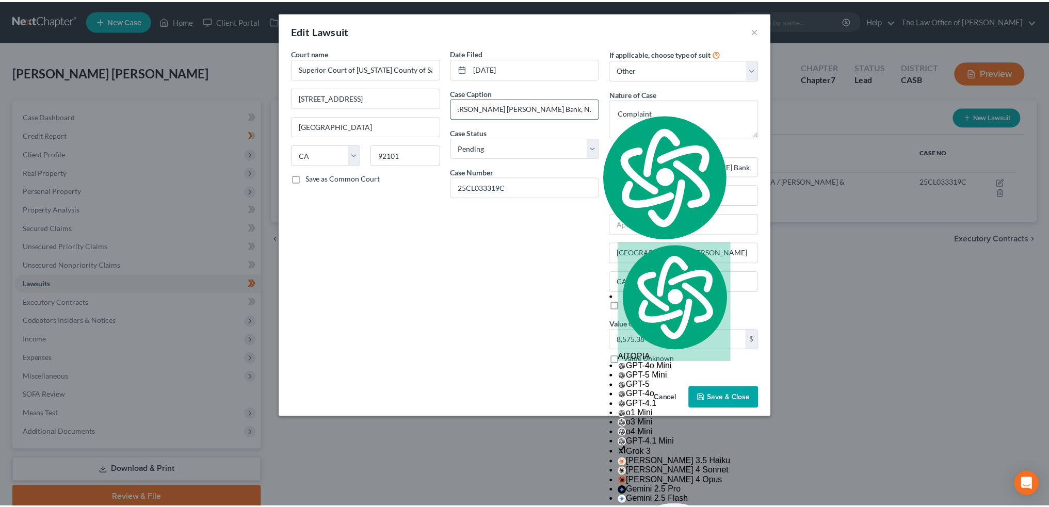
scroll to position [0, 0]
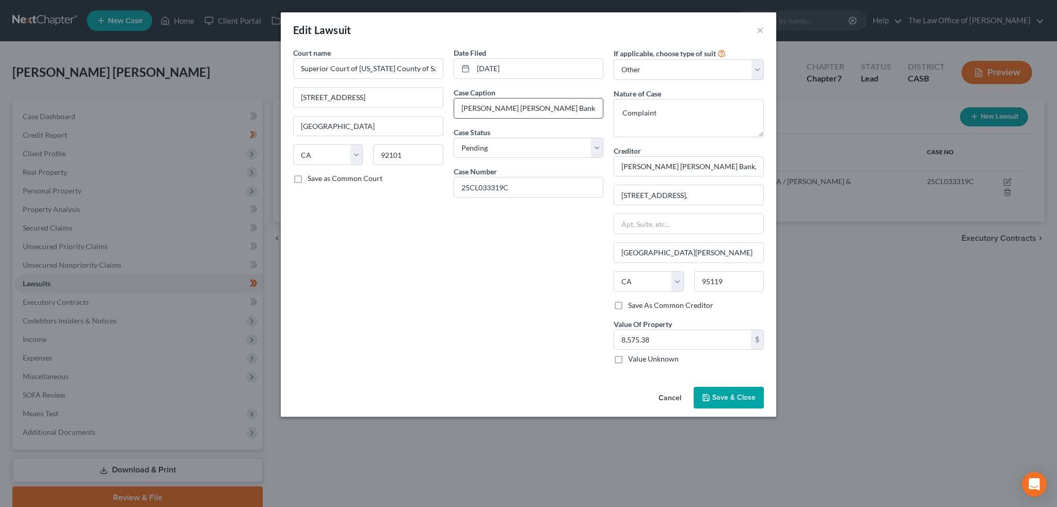
click at [549, 107] on input "[PERSON_NAME] [PERSON_NAME] Bank, N.A [PERSON_NAME]" at bounding box center [528, 109] width 149 height 20
paste input "vs."
type input "[PERSON_NAME] [PERSON_NAME] Bank, N.A vs. [PERSON_NAME]"
click at [578, 181] on input "25CL033319C" at bounding box center [528, 188] width 149 height 20
click at [717, 394] on span "Save & Close" at bounding box center [733, 397] width 43 height 9
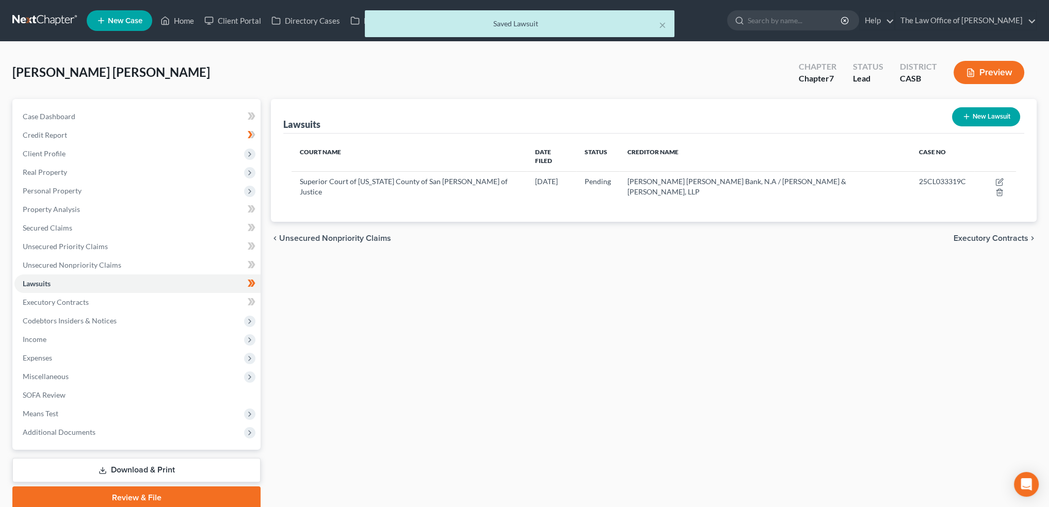
click at [993, 234] on span "Executory Contracts" at bounding box center [991, 238] width 75 height 8
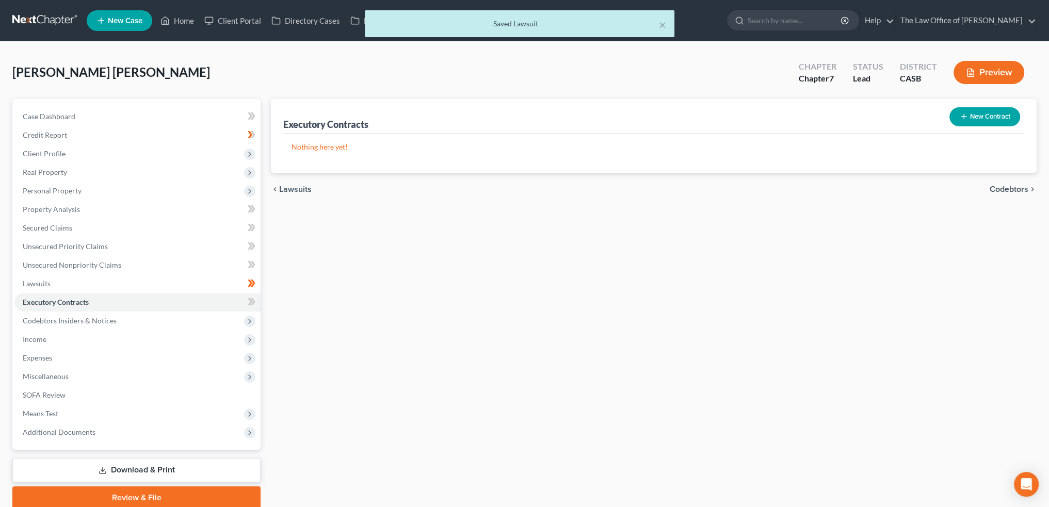
click at [1004, 183] on div "chevron_left Lawsuits Codebtors chevron_right" at bounding box center [654, 189] width 766 height 33
click at [1006, 194] on div "chevron_left Lawsuits Codebtors chevron_right" at bounding box center [654, 189] width 766 height 33
drag, startPoint x: 56, startPoint y: 338, endPoint x: 68, endPoint y: 340, distance: 12.6
click at [56, 338] on span "Income" at bounding box center [137, 339] width 246 height 19
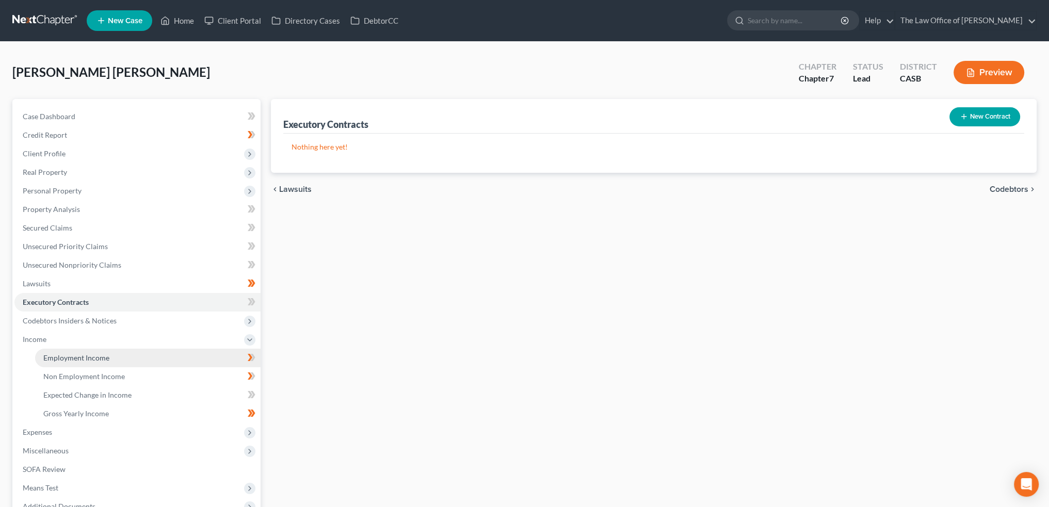
click at [81, 357] on span "Employment Income" at bounding box center [76, 358] width 66 height 9
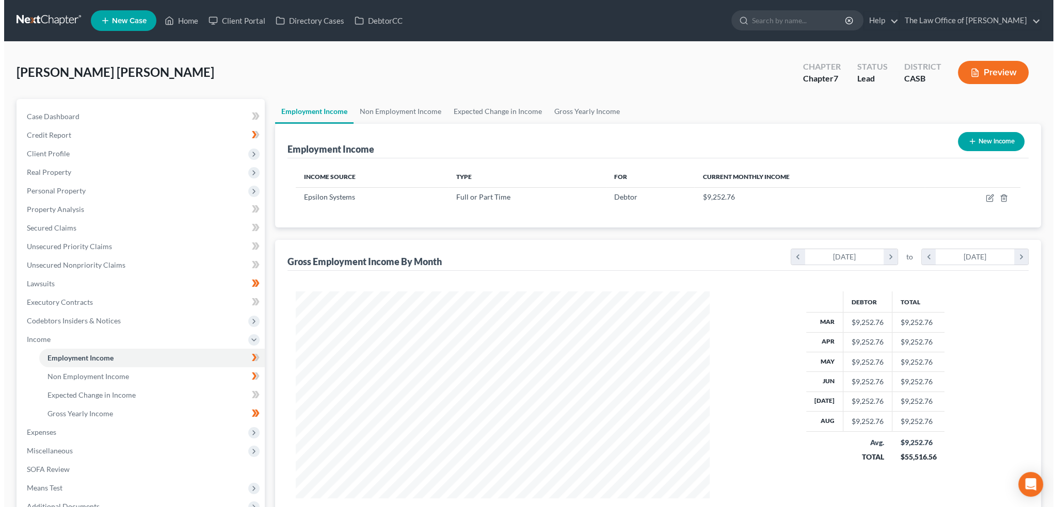
scroll to position [207, 434]
click at [985, 196] on icon "button" at bounding box center [985, 199] width 6 height 6
select select "0"
select select "4"
select select "1"
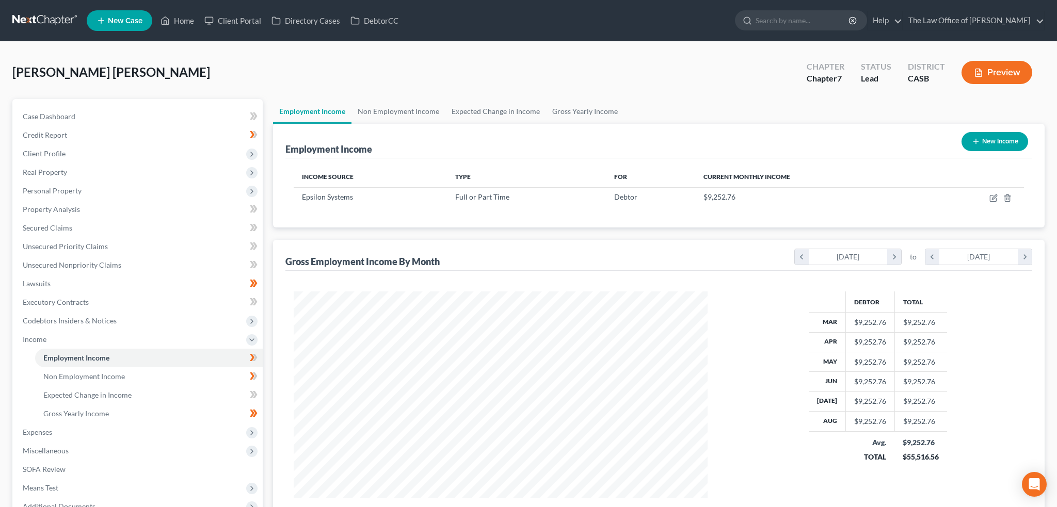
scroll to position [209, 438]
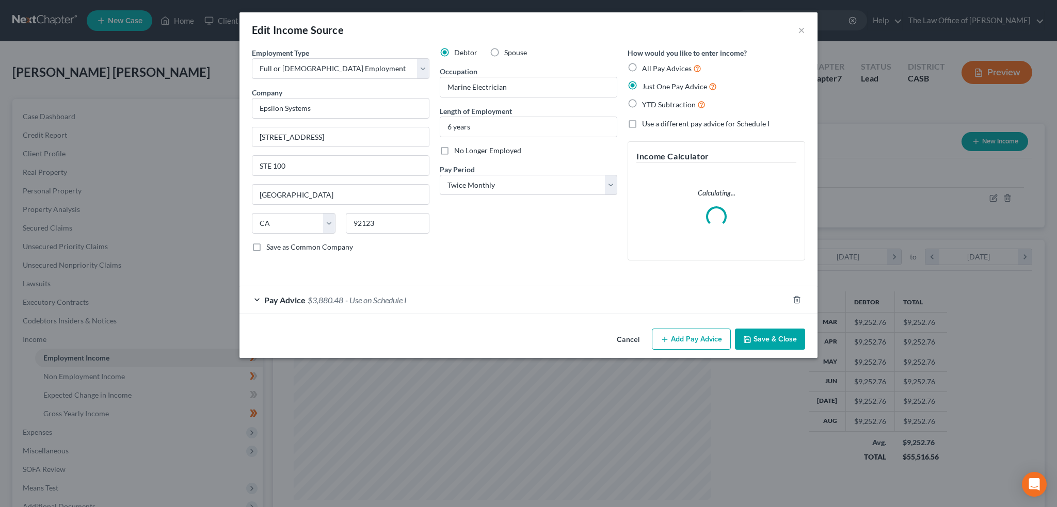
click at [352, 300] on span "- Use on Schedule I" at bounding box center [375, 300] width 61 height 10
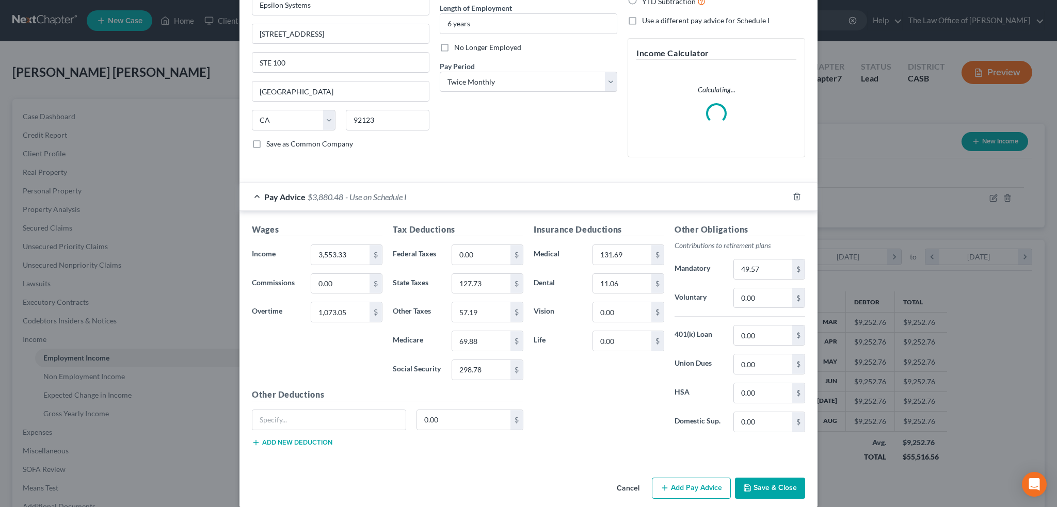
scroll to position [114, 0]
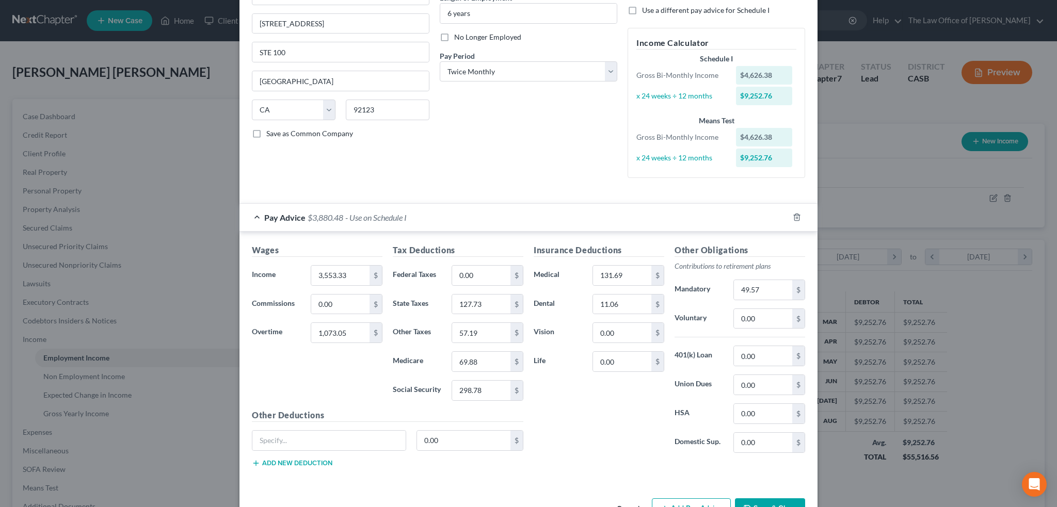
click at [745, 476] on div "Wages Income * 3,553.33 $ Commissions 0.00 $ Overtime 1,073.05 $ Tax Deductions…" at bounding box center [529, 358] width 578 height 252
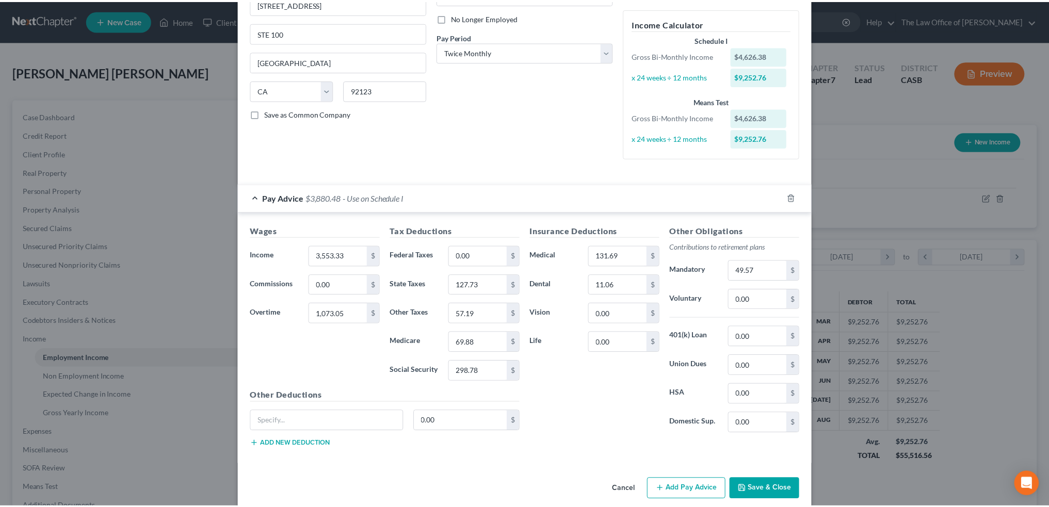
scroll to position [145, 0]
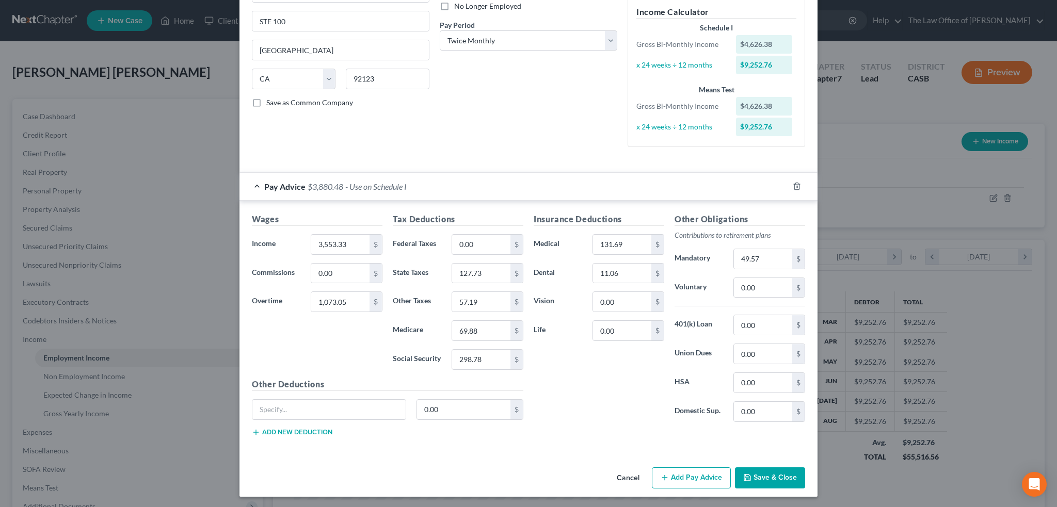
click at [631, 471] on button "Cancel" at bounding box center [628, 479] width 39 height 21
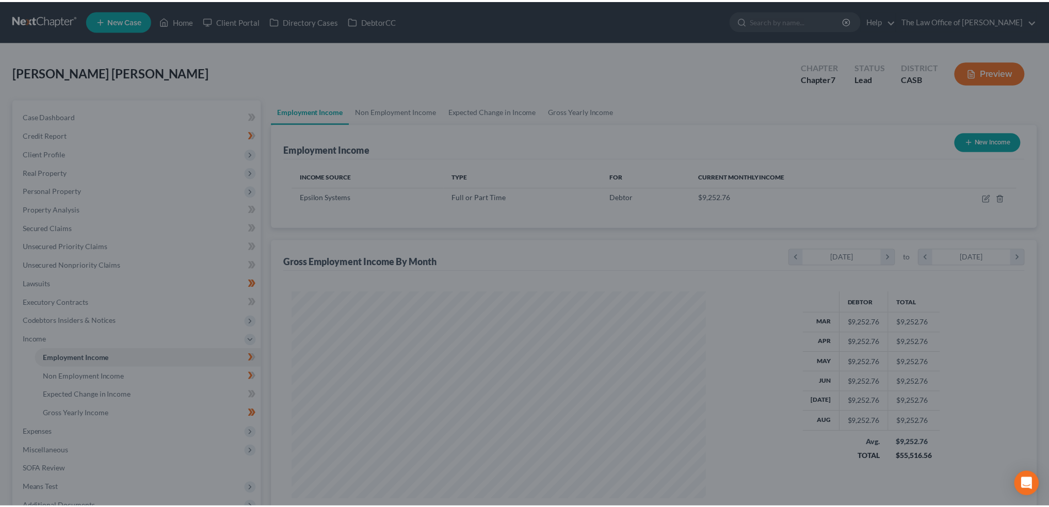
scroll to position [515994, 515766]
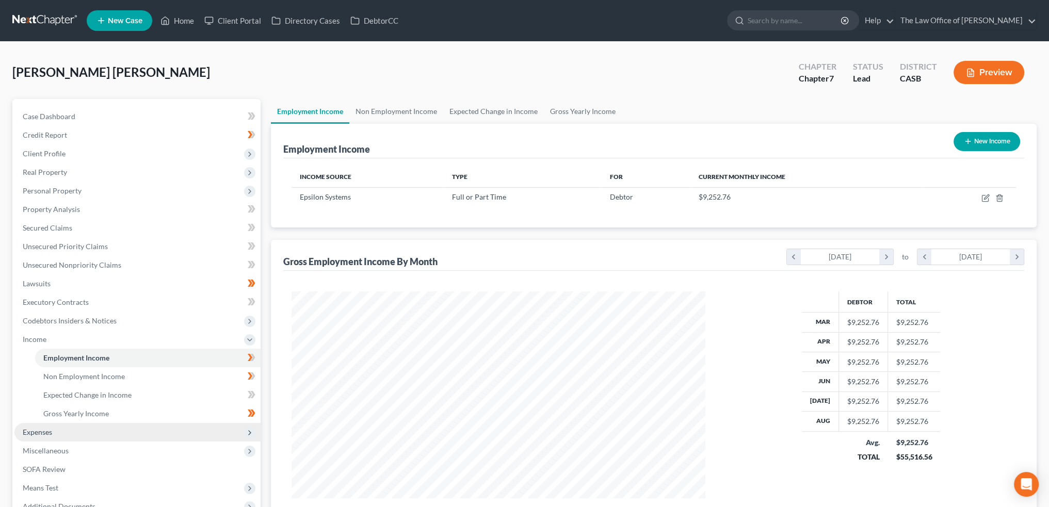
click at [54, 428] on span "Expenses" at bounding box center [137, 432] width 246 height 19
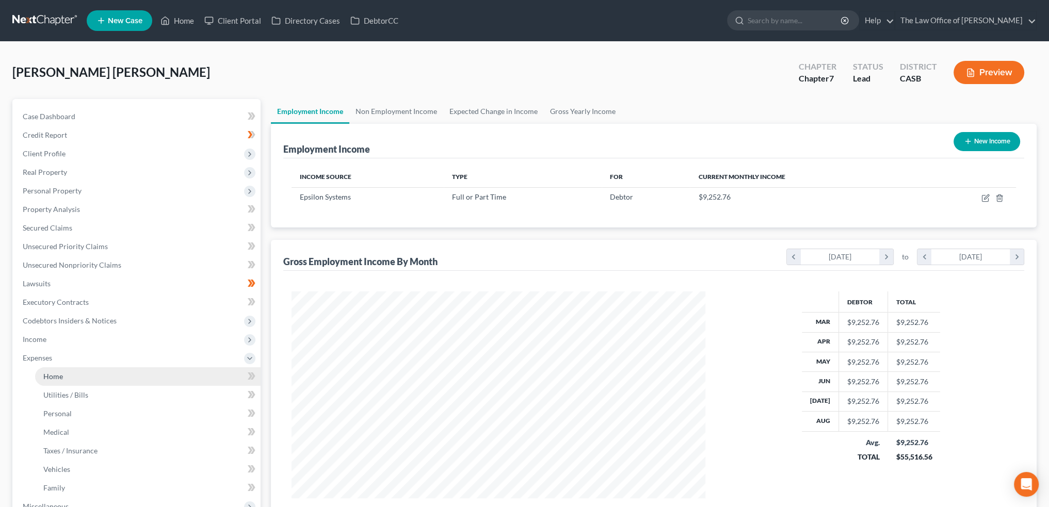
click at [59, 377] on span "Home" at bounding box center [53, 376] width 20 height 9
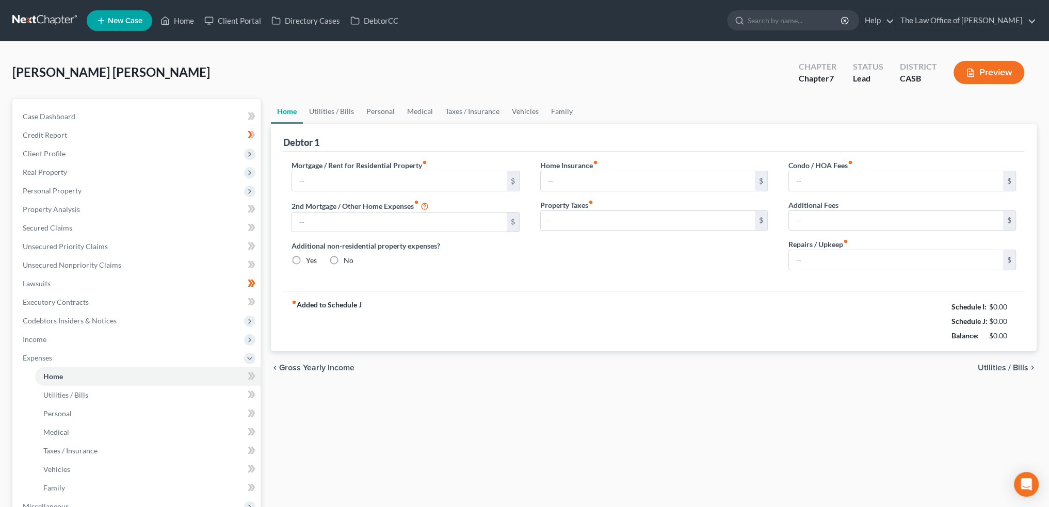
type input "2,160.00"
type input "0.00"
radio input "true"
type input "8.50"
type input "0.00"
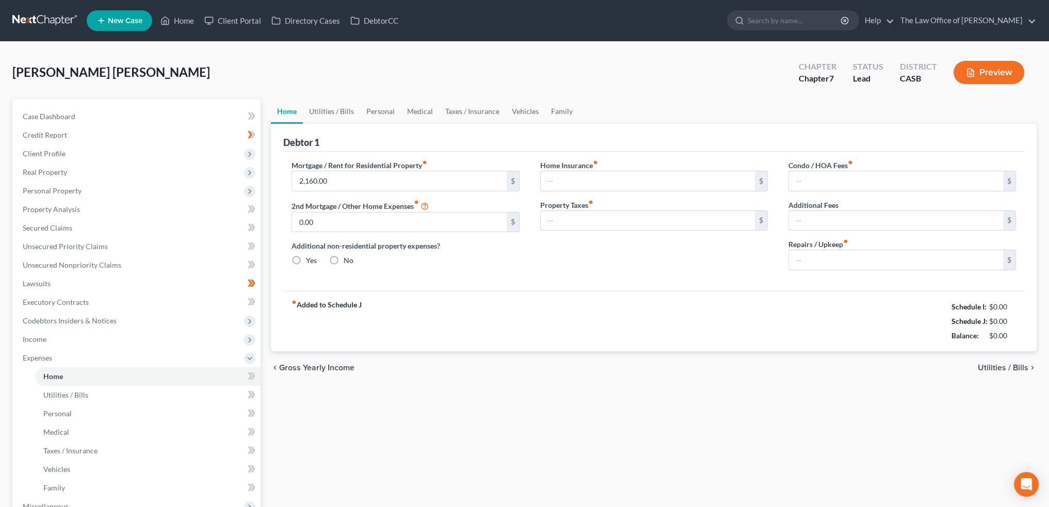
type input "0.00"
click at [357, 177] on input "2,160.00" at bounding box center [399, 181] width 214 height 20
click at [1002, 365] on span "Utilities / Bills" at bounding box center [1003, 368] width 51 height 8
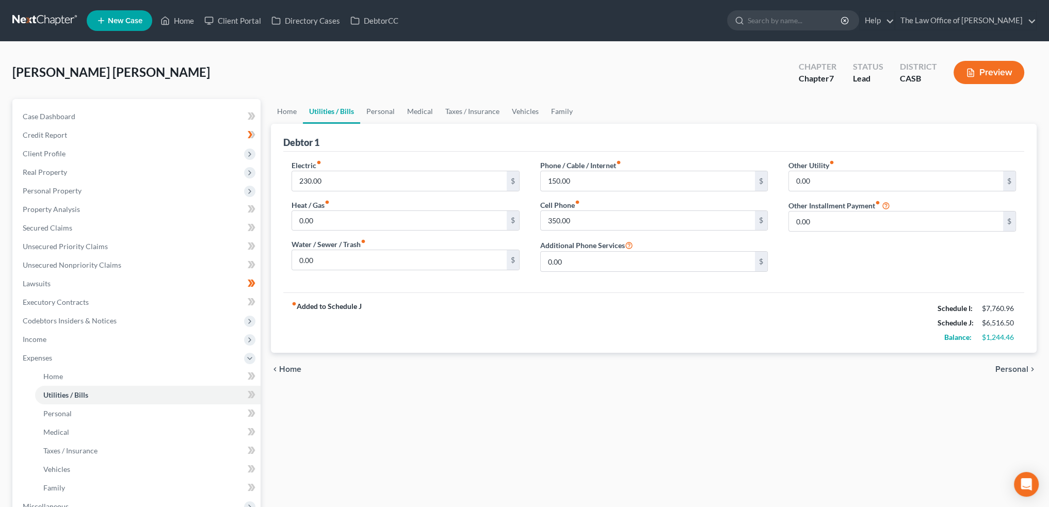
click at [1002, 365] on span "Personal" at bounding box center [1012, 369] width 33 height 8
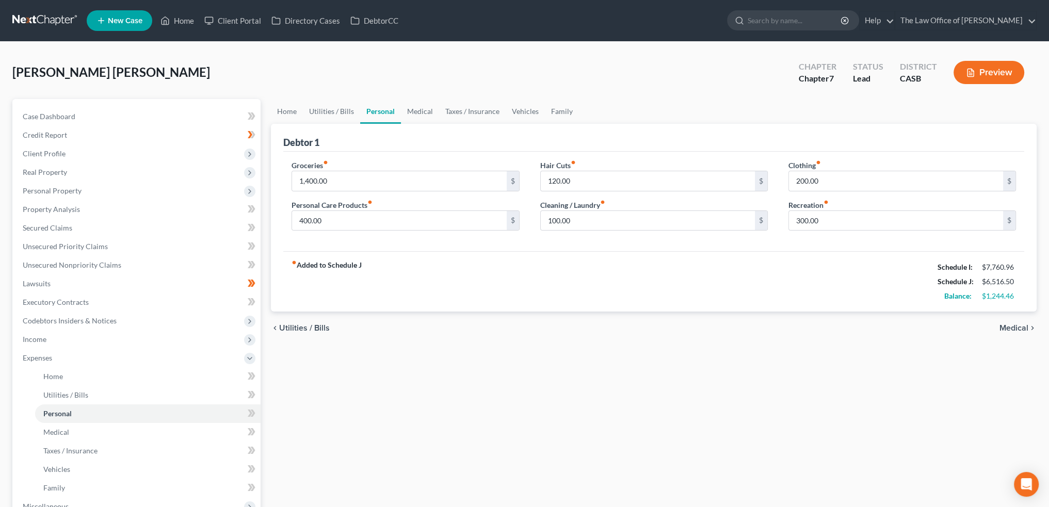
click at [1011, 322] on div "chevron_left Utilities / Bills Medical chevron_right" at bounding box center [654, 328] width 766 height 33
click at [1014, 327] on span "Medical" at bounding box center [1014, 328] width 29 height 8
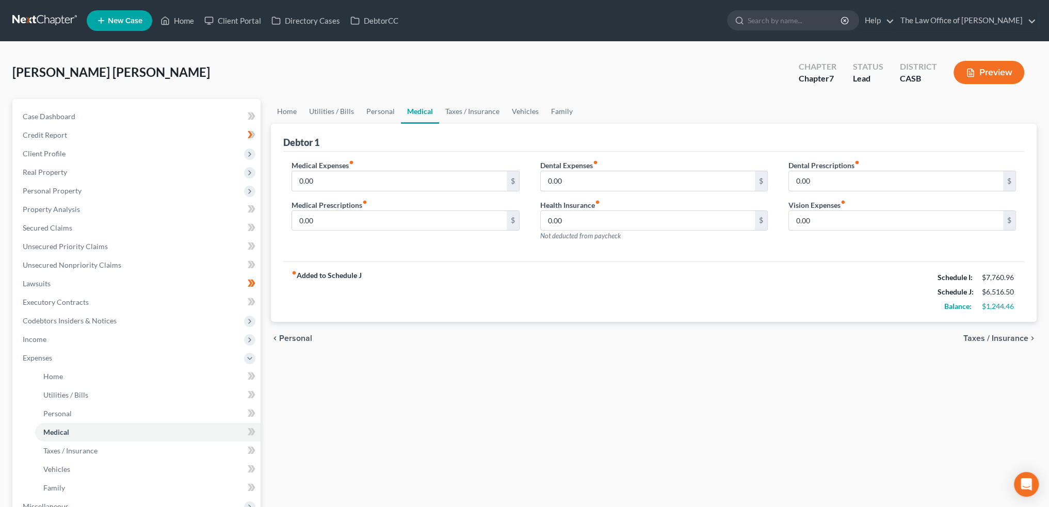
click at [1013, 335] on span "Taxes / Insurance" at bounding box center [996, 338] width 65 height 8
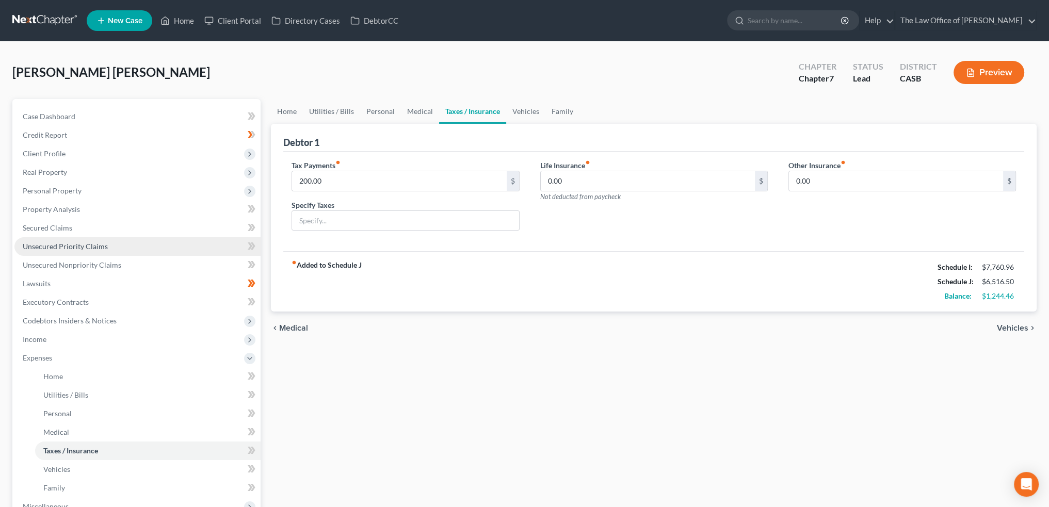
click at [78, 246] on span "Unsecured Priority Claims" at bounding box center [65, 246] width 85 height 9
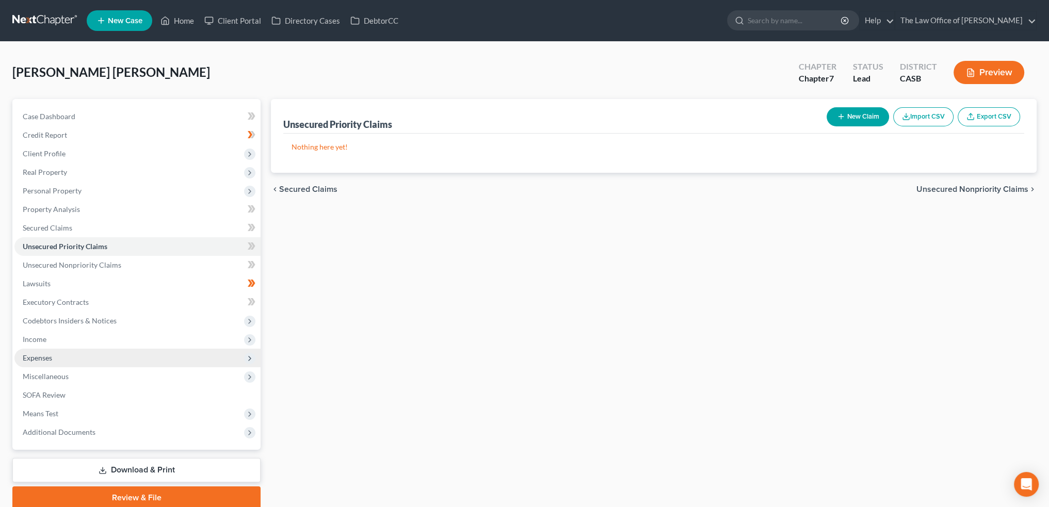
click at [42, 359] on span "Expenses" at bounding box center [37, 358] width 29 height 9
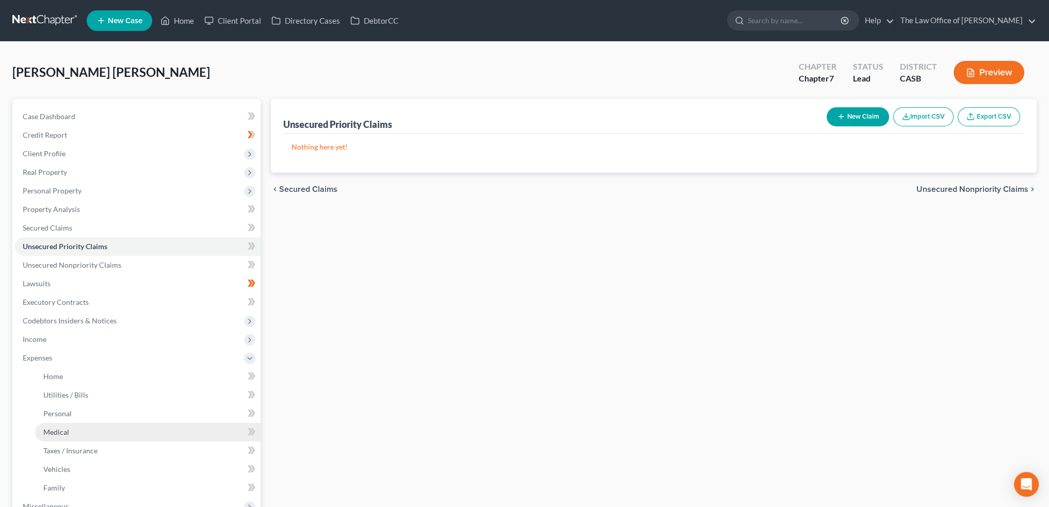
scroll to position [103, 0]
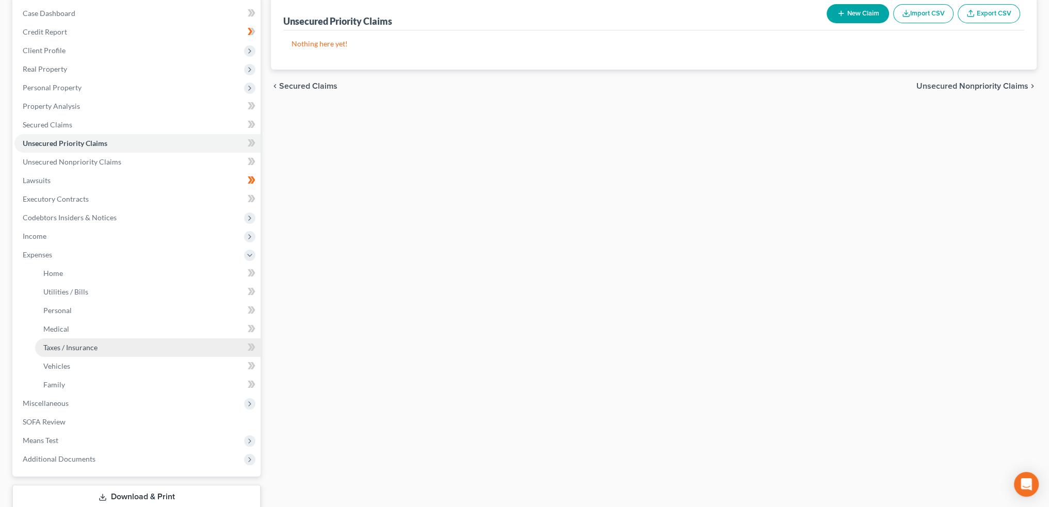
click at [81, 348] on span "Taxes / Insurance" at bounding box center [70, 347] width 54 height 9
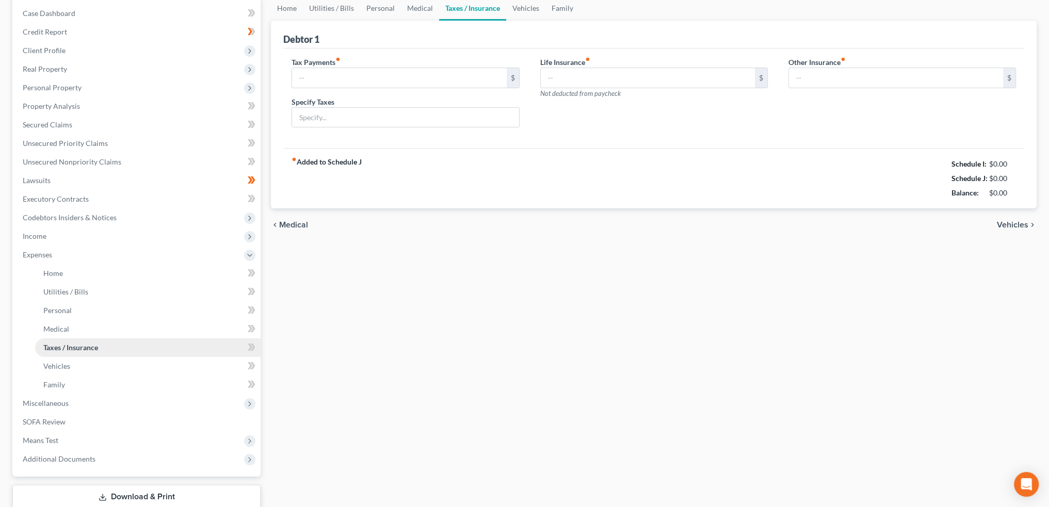
scroll to position [1, 0]
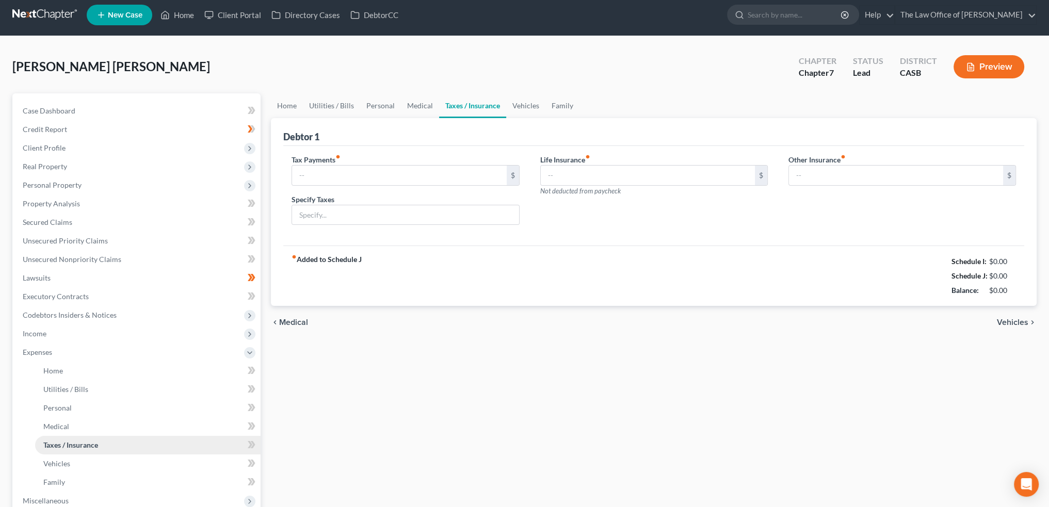
type input "200.00"
type input "0.00"
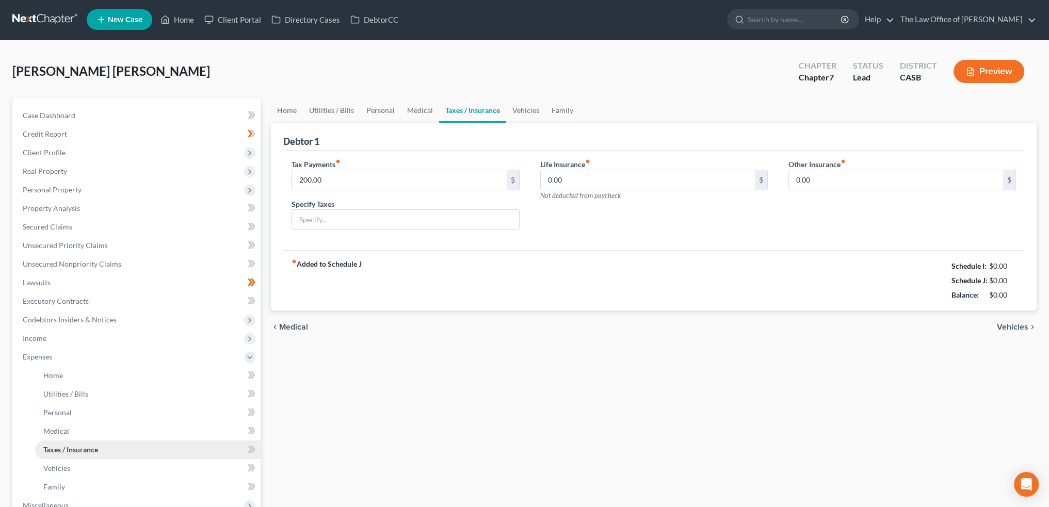
scroll to position [0, 0]
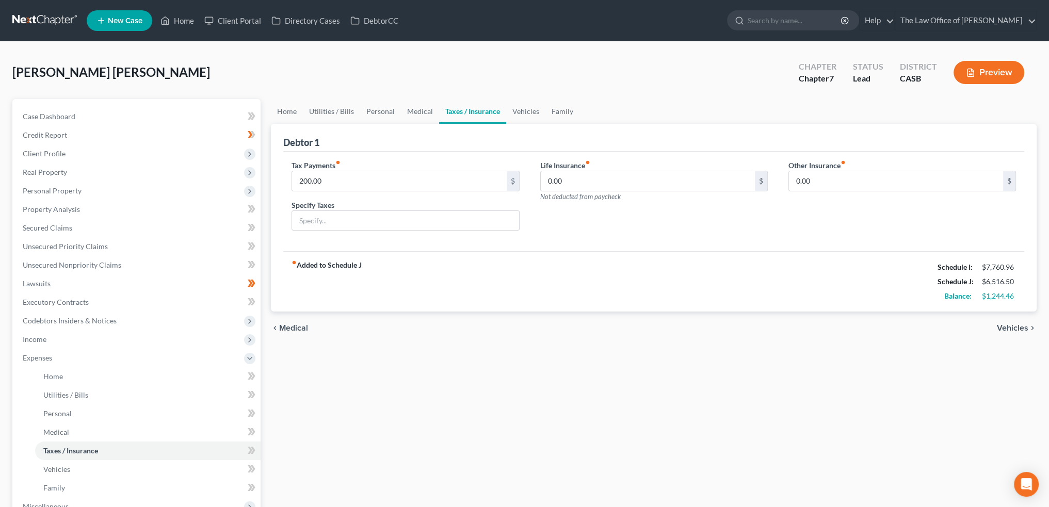
click at [1010, 324] on span "Vehicles" at bounding box center [1012, 328] width 31 height 8
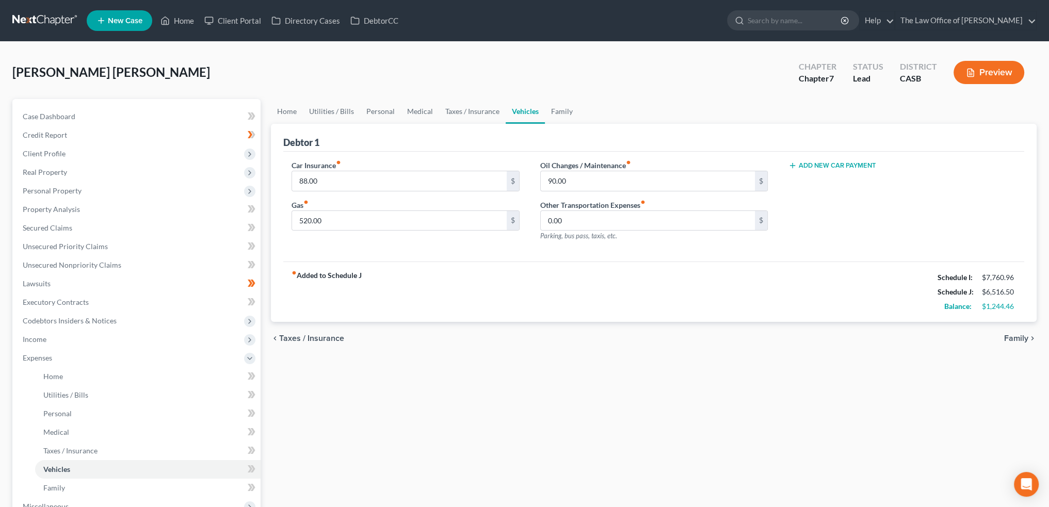
click at [1010, 334] on span "Family" at bounding box center [1017, 338] width 24 height 8
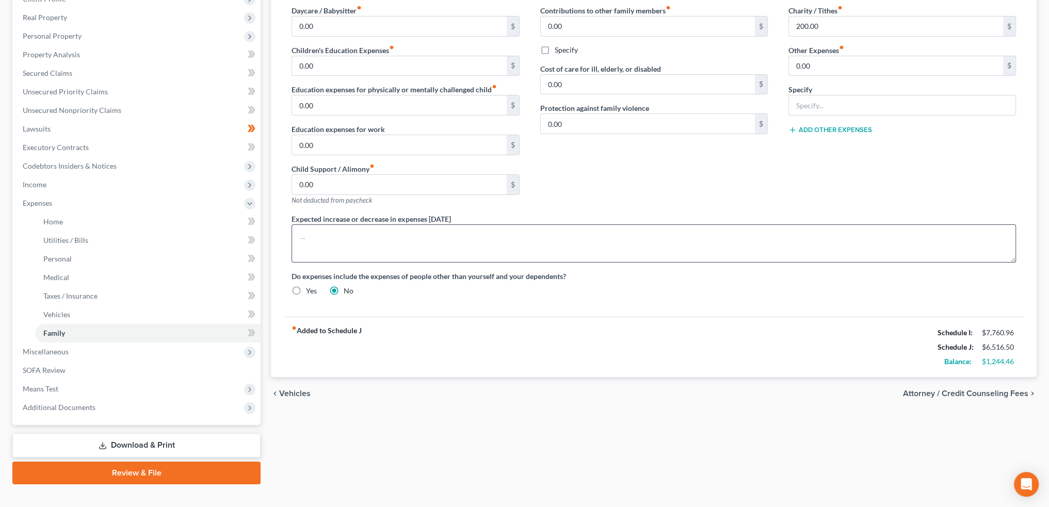
scroll to position [170, 0]
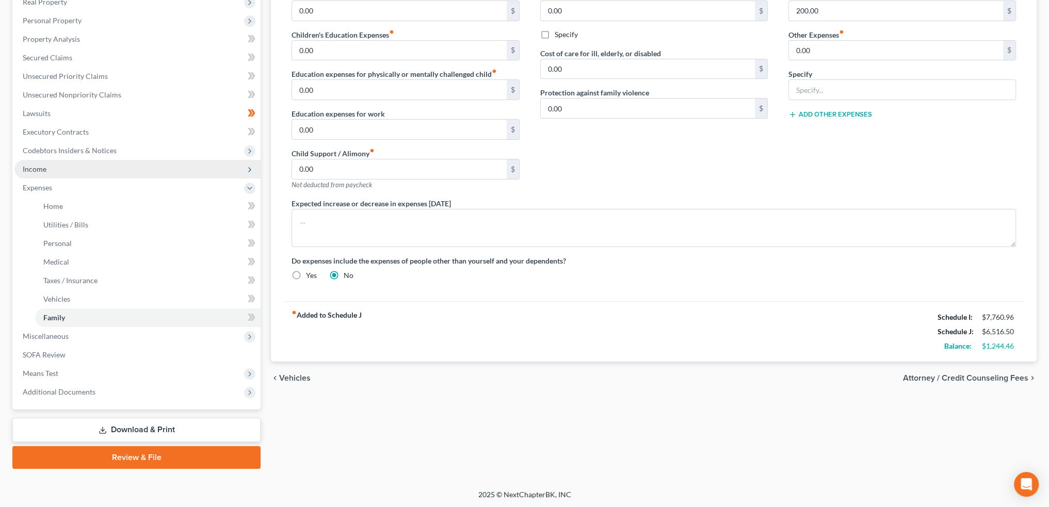
drag, startPoint x: 35, startPoint y: 162, endPoint x: 59, endPoint y: 166, distance: 24.7
click at [35, 162] on span "Income" at bounding box center [137, 169] width 246 height 19
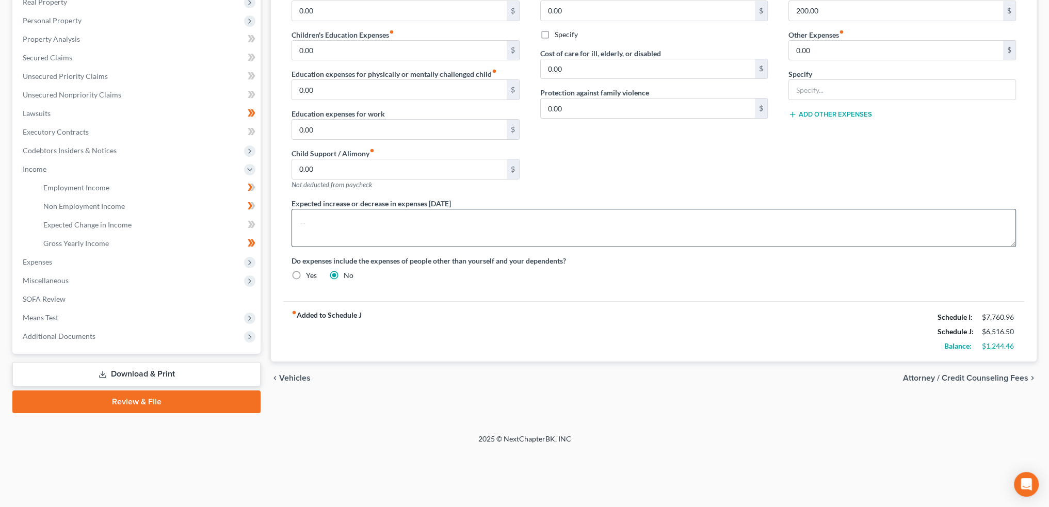
scroll to position [115, 0]
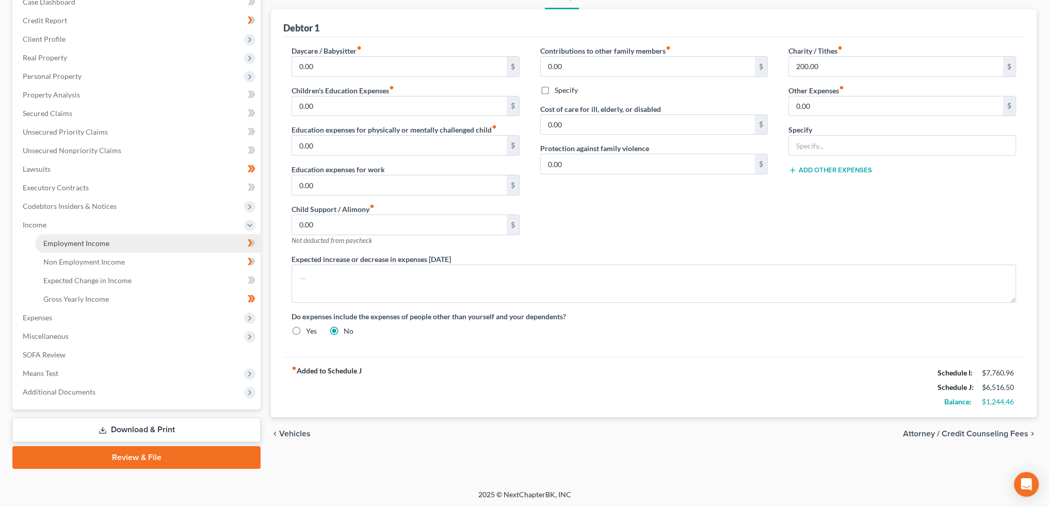
click at [77, 239] on span "Employment Income" at bounding box center [76, 243] width 66 height 9
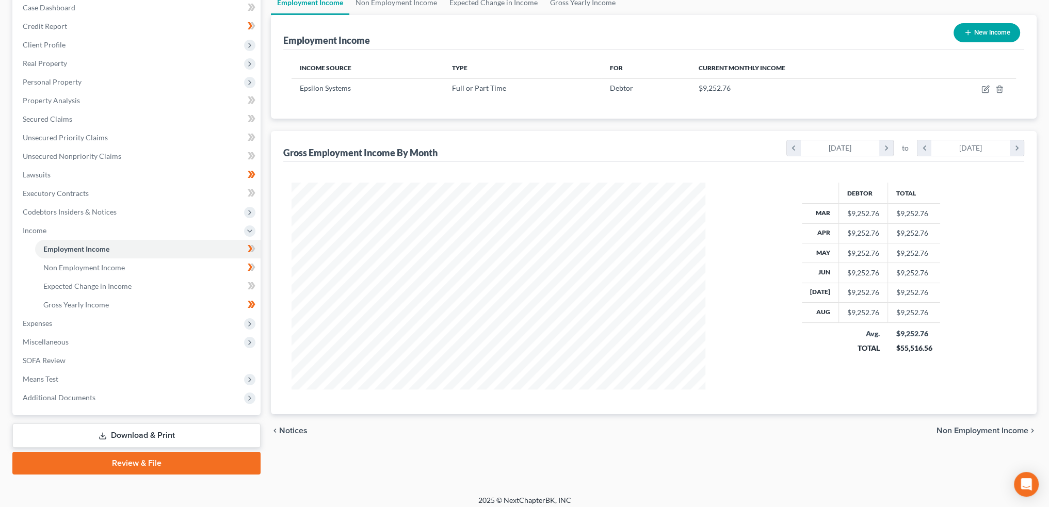
scroll to position [115, 0]
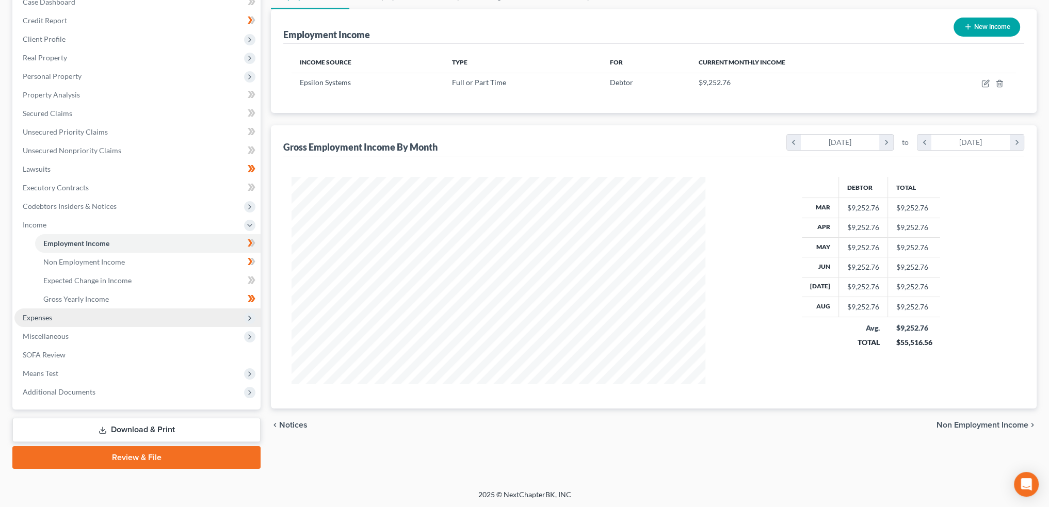
click at [53, 314] on span "Expenses" at bounding box center [137, 318] width 246 height 19
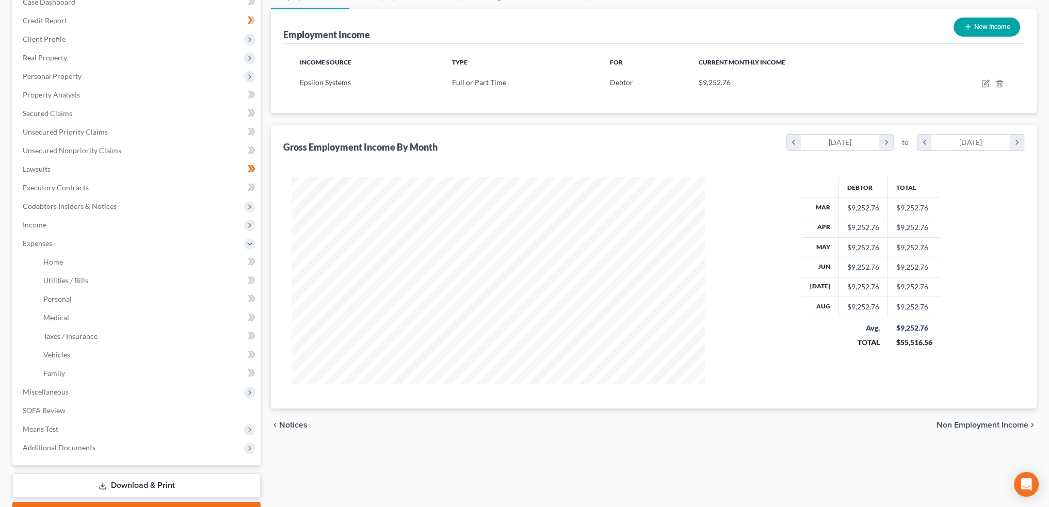
click at [498, 405] on div "Debtor Total Mar $9,252.76 $9,252.76 Apr $9,252.76 $9,252.76 May $9,252.76 $9,2…" at bounding box center [653, 282] width 741 height 252
click at [800, 375] on div "Debtor Total Mar $9,252.76 $9,252.76 Apr $9,252.76 $9,252.76 May $9,252.76 $9,2…" at bounding box center [871, 280] width 311 height 207
click at [803, 370] on div "Debtor Total Mar $9,252.76 $9,252.76 Apr $9,252.76 $9,252.76 May $9,252.76 $9,2…" at bounding box center [871, 280] width 311 height 207
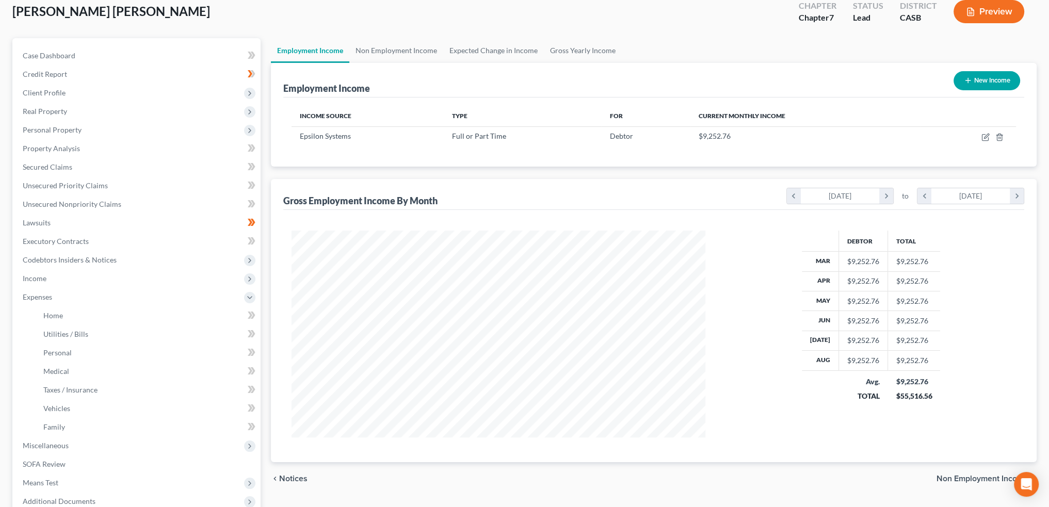
scroll to position [155, 0]
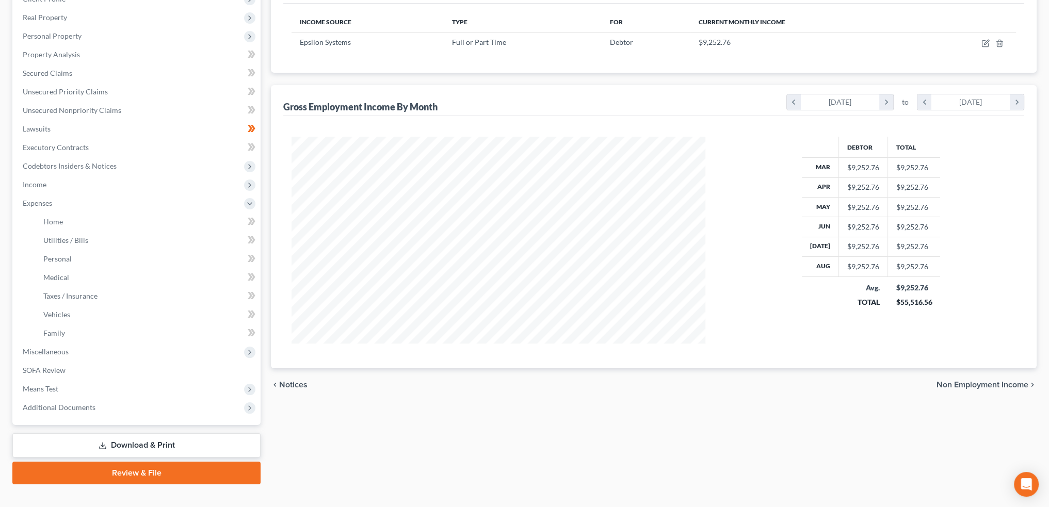
click at [553, 441] on div "Employment Income Non Employment Income Expected Change in Income Gross Yearly …" at bounding box center [654, 214] width 776 height 540
